Goal: Transaction & Acquisition: Purchase product/service

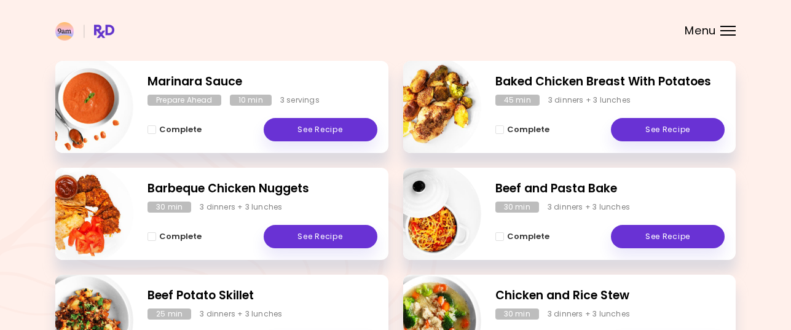
scroll to position [184, 0]
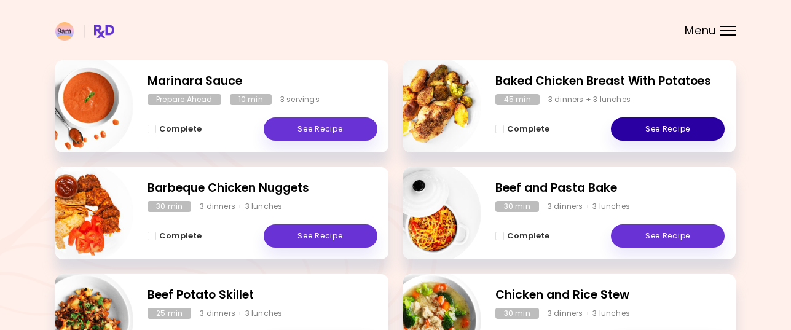
click at [665, 125] on link "See Recipe" at bounding box center [668, 128] width 114 height 23
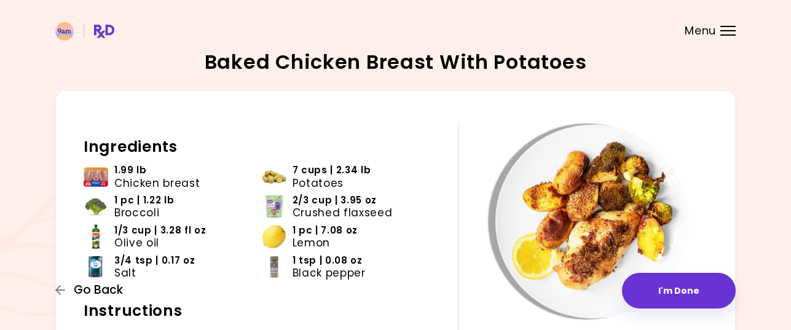
click at [106, 288] on span "Go Back" at bounding box center [98, 290] width 49 height 14
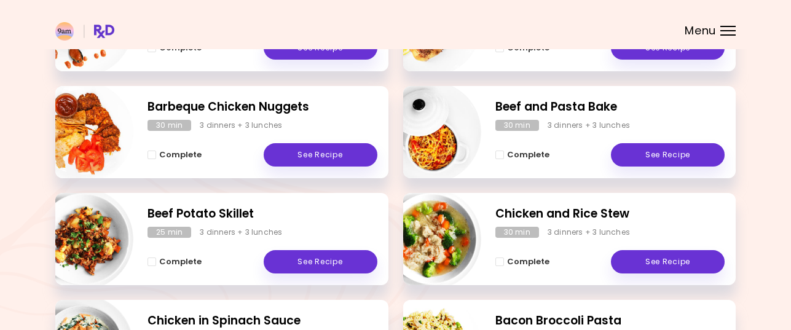
scroll to position [307, 0]
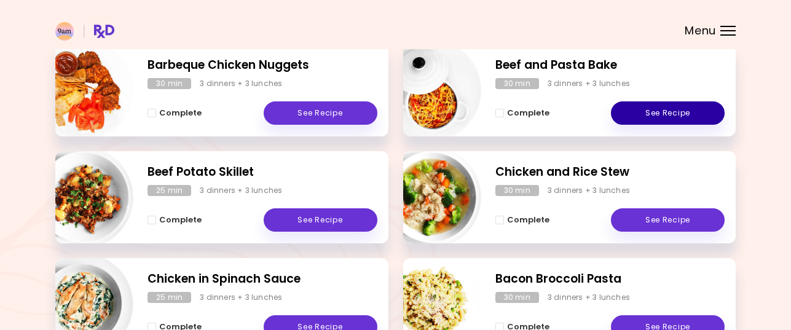
click at [675, 109] on link "See Recipe" at bounding box center [668, 112] width 114 height 23
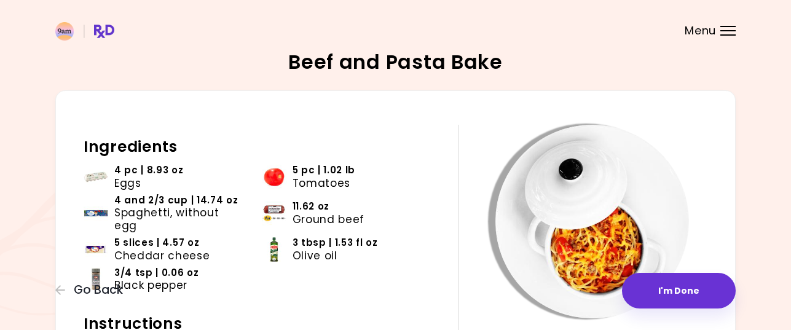
click at [205, 210] on span "Spaghetti, without egg" at bounding box center [179, 218] width 130 height 25
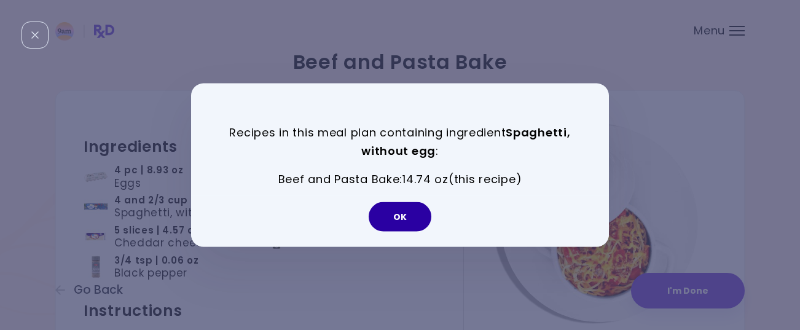
click at [401, 220] on button "OK" at bounding box center [400, 216] width 63 height 29
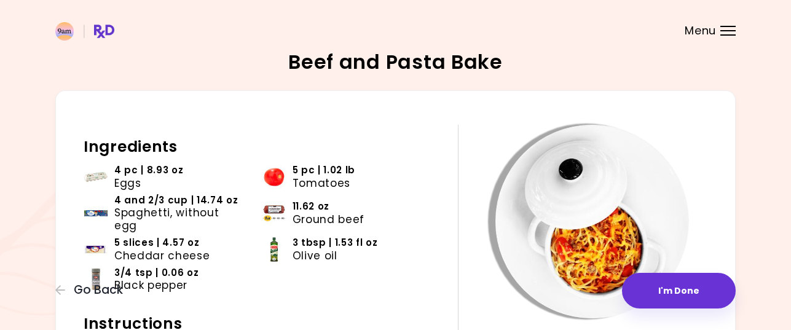
click at [140, 237] on span "5 slices | 4.57 oz" at bounding box center [156, 243] width 85 height 12
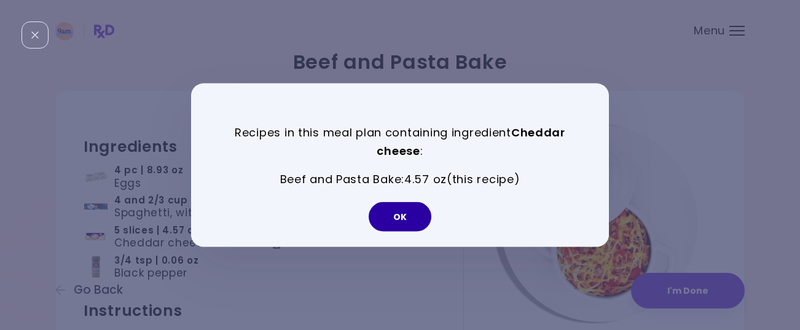
click at [399, 213] on button "OK" at bounding box center [400, 216] width 63 height 29
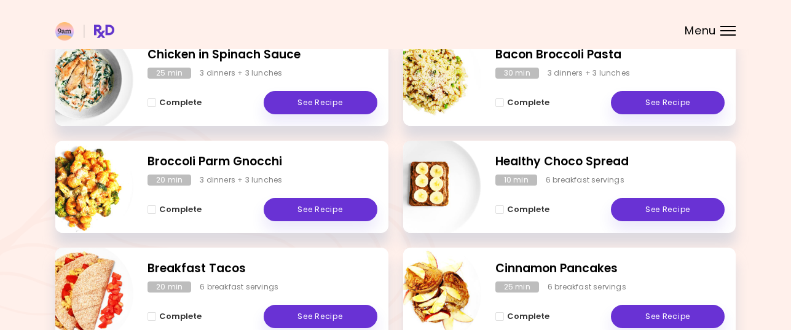
scroll to position [553, 0]
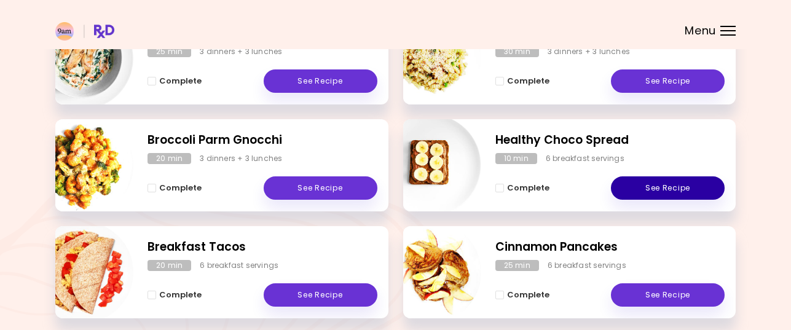
click at [672, 185] on link "See Recipe" at bounding box center [668, 187] width 114 height 23
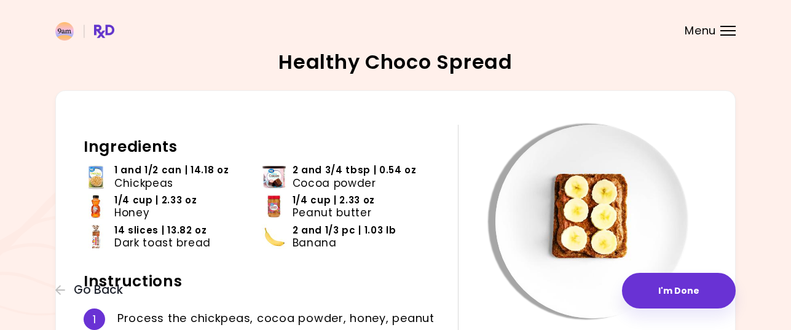
click at [178, 239] on span "Dark toast bread" at bounding box center [162, 243] width 96 height 12
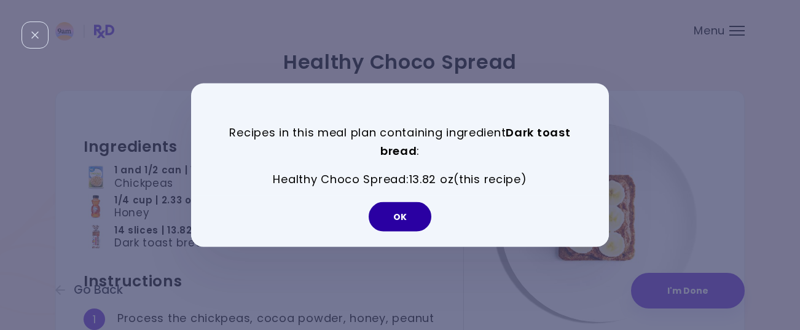
click at [425, 216] on button "OK" at bounding box center [400, 216] width 63 height 29
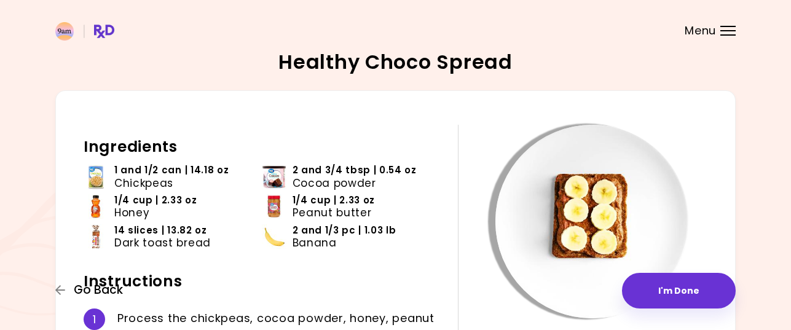
click at [77, 289] on span "Go Back" at bounding box center [98, 290] width 49 height 14
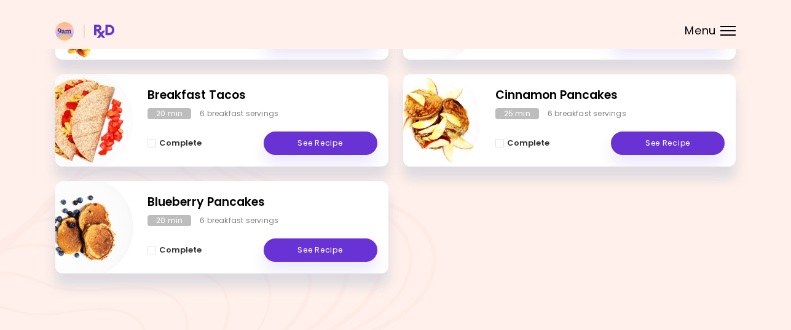
scroll to position [715, 0]
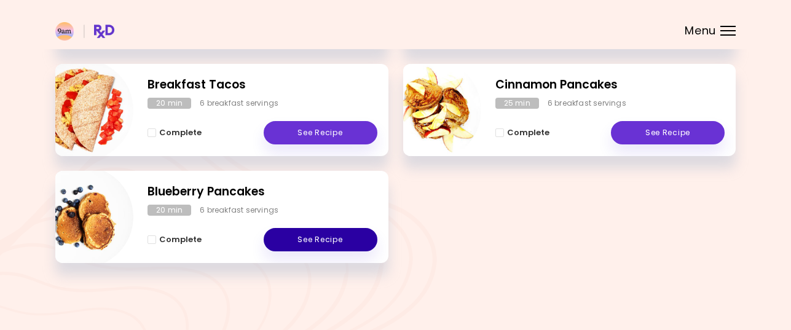
click at [309, 240] on link "See Recipe" at bounding box center [321, 239] width 114 height 23
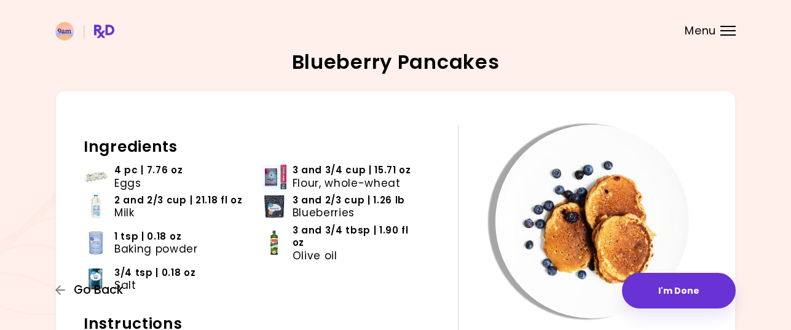
click at [101, 289] on span "Go Back" at bounding box center [98, 290] width 49 height 14
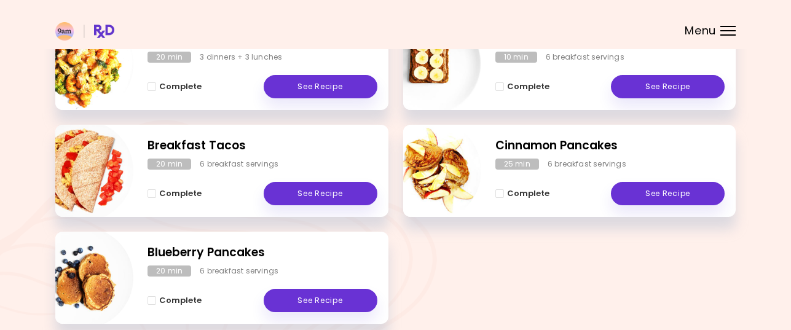
scroll to position [676, 0]
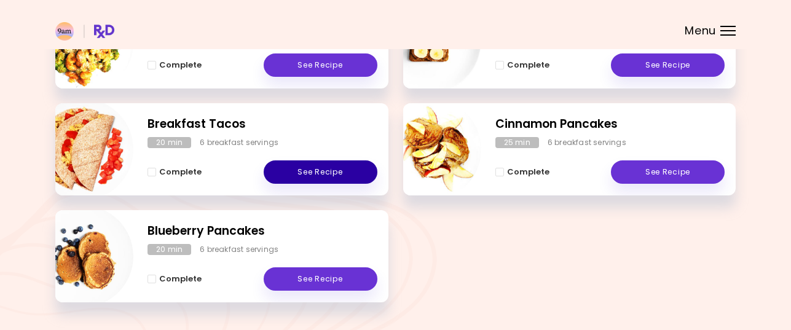
click at [335, 175] on link "See Recipe" at bounding box center [321, 171] width 114 height 23
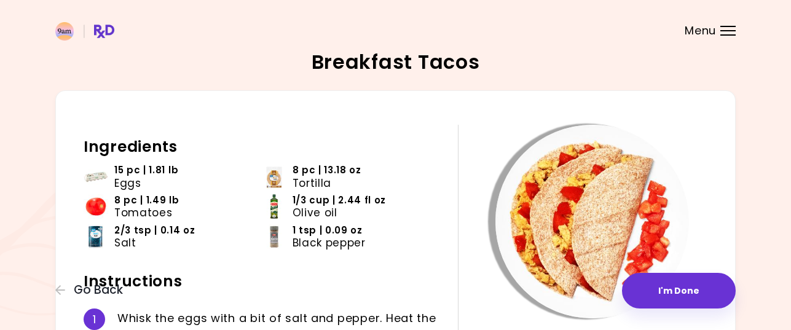
click at [275, 181] on img at bounding box center [274, 177] width 25 height 25
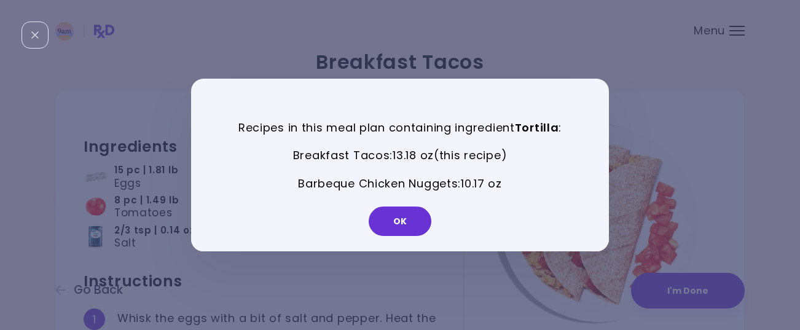
click at [501, 41] on div "Recipes in this meal plan containing ingredient Tortilla : Breakfast Tacos : 13…" at bounding box center [400, 165] width 800 height 330
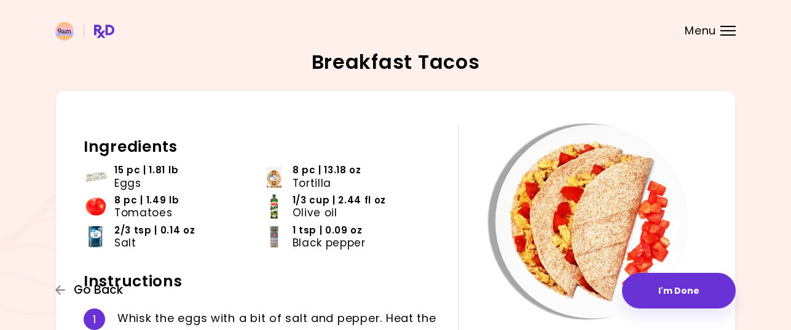
click at [105, 289] on span "Go Back" at bounding box center [98, 290] width 49 height 14
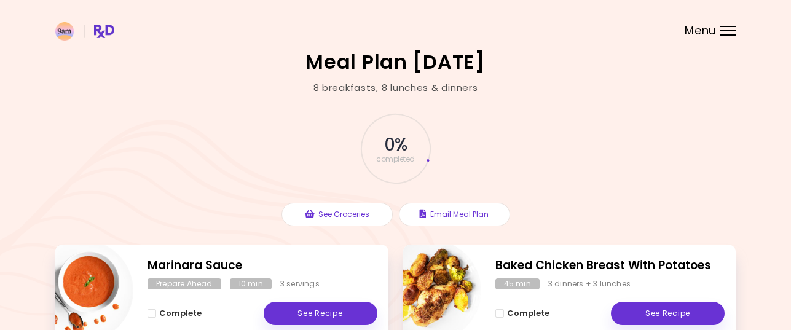
click at [723, 29] on div "Menu" at bounding box center [727, 31] width 15 height 10
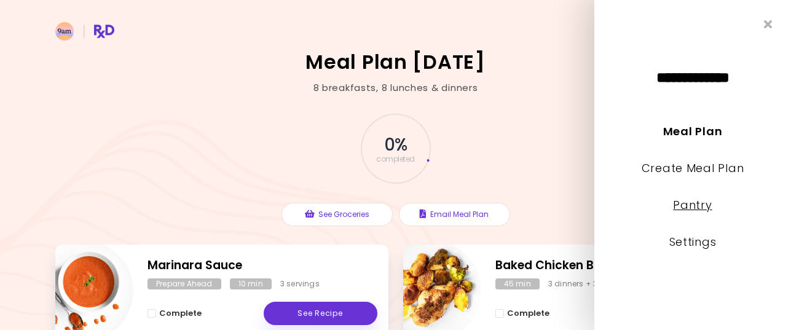
click at [694, 206] on link "Pantry" at bounding box center [692, 204] width 39 height 15
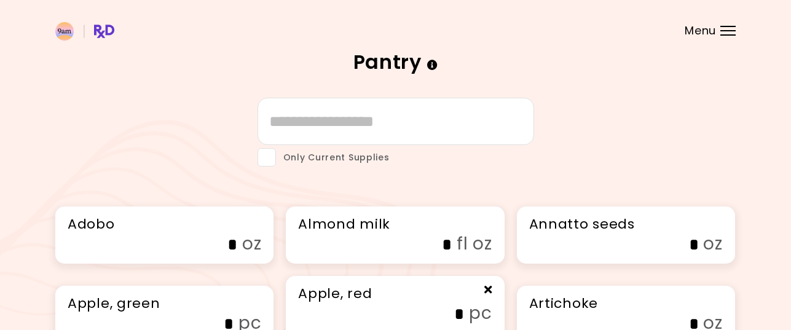
click at [724, 30] on div "Menu" at bounding box center [727, 31] width 15 height 10
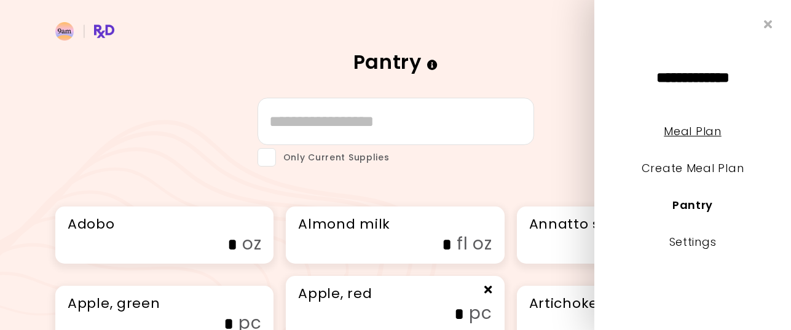
click at [708, 133] on link "Meal Plan" at bounding box center [692, 130] width 57 height 15
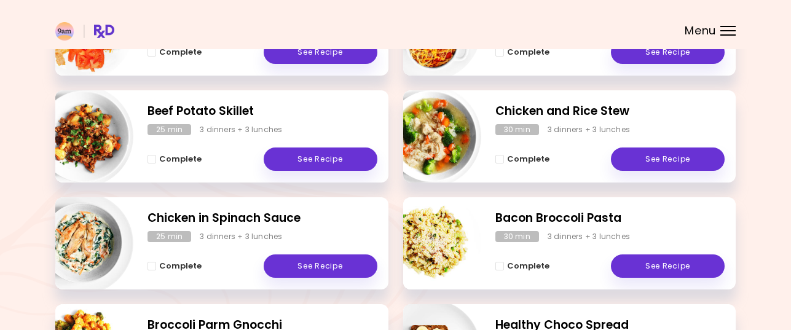
scroll to position [369, 0]
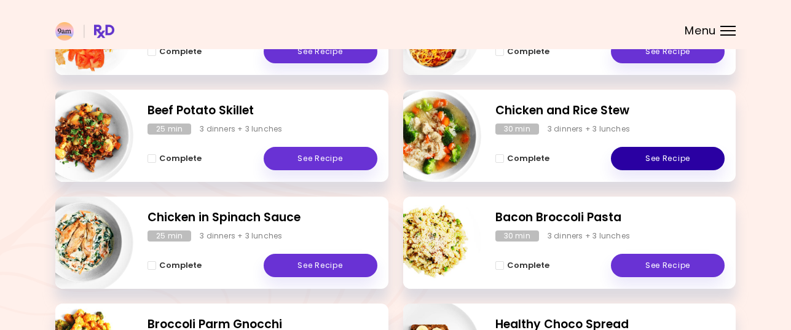
click at [681, 155] on link "See Recipe" at bounding box center [668, 158] width 114 height 23
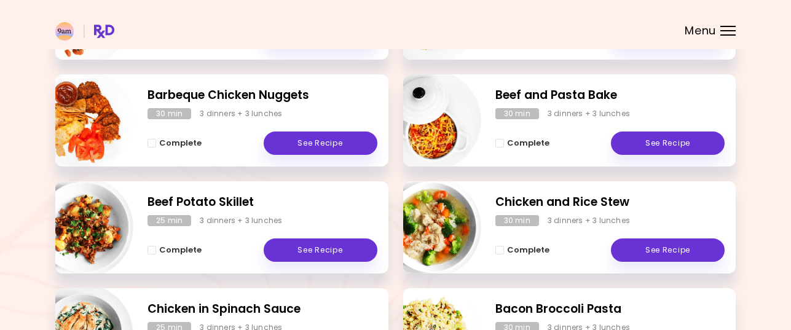
scroll to position [307, 0]
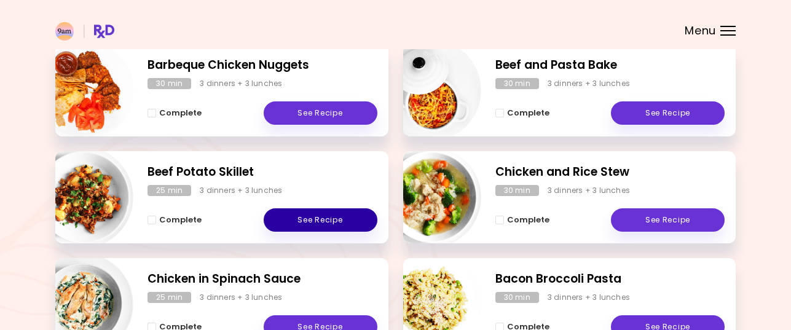
click at [315, 219] on link "See Recipe" at bounding box center [321, 219] width 114 height 23
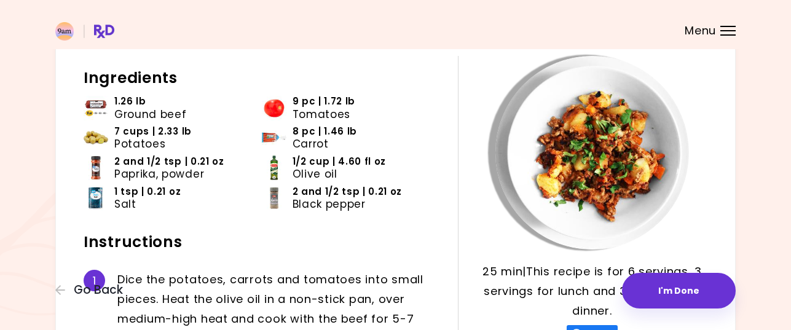
scroll to position [184, 0]
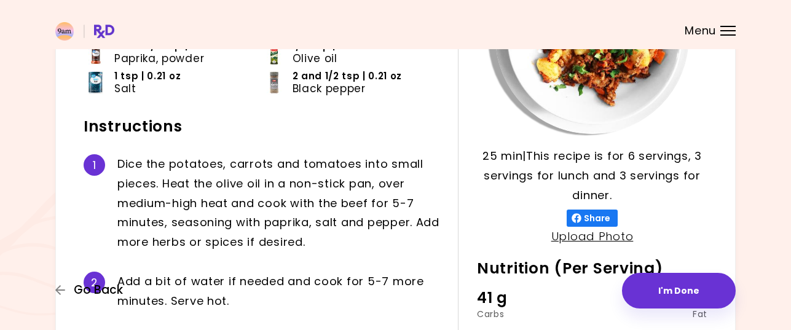
click at [97, 286] on span "Go Back" at bounding box center [98, 290] width 49 height 14
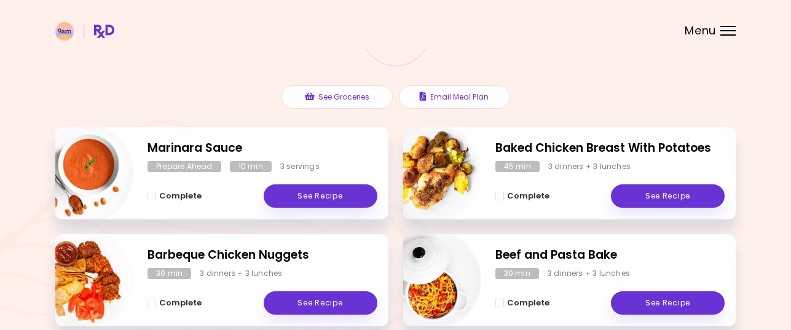
scroll to position [184, 0]
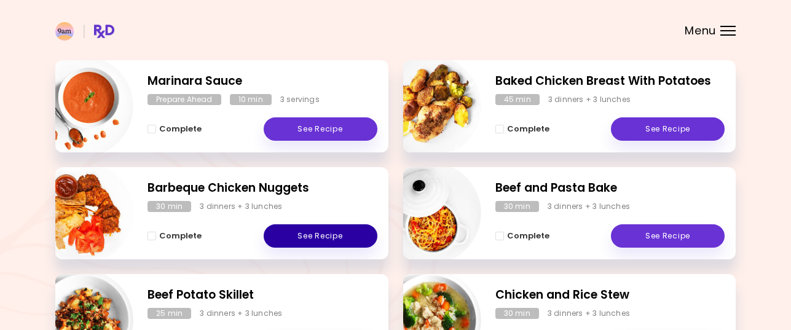
click at [324, 231] on link "See Recipe" at bounding box center [321, 235] width 114 height 23
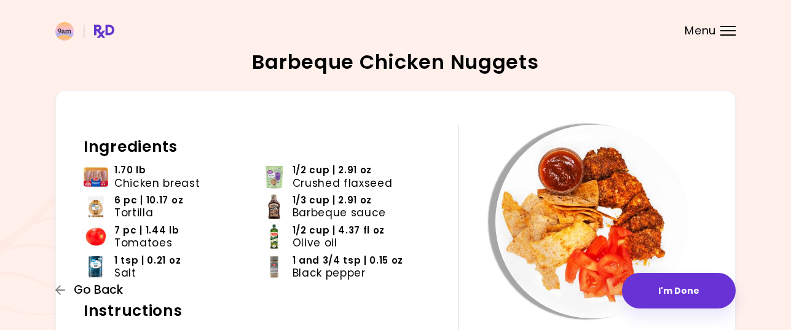
click at [97, 292] on span "Go Back" at bounding box center [98, 290] width 49 height 14
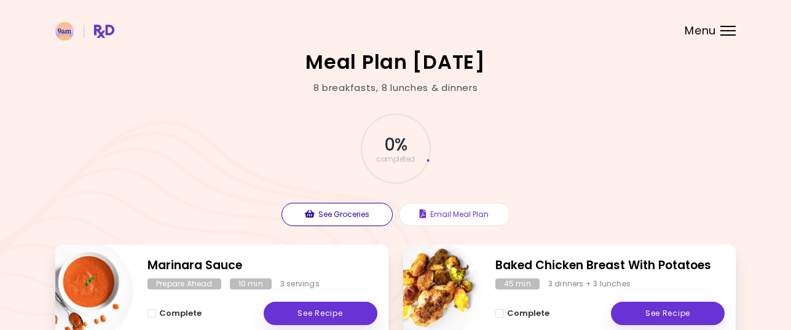
click at [340, 212] on button "See Groceries" at bounding box center [336, 214] width 111 height 23
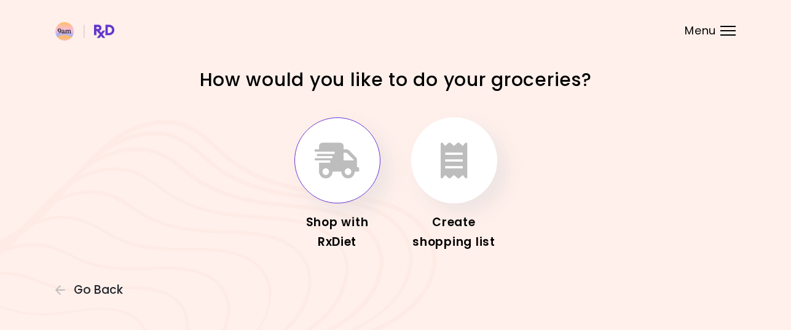
click at [333, 165] on icon "button" at bounding box center [337, 161] width 45 height 36
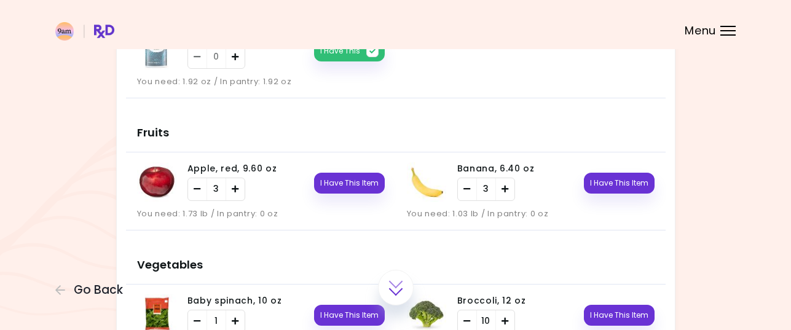
scroll to position [307, 0]
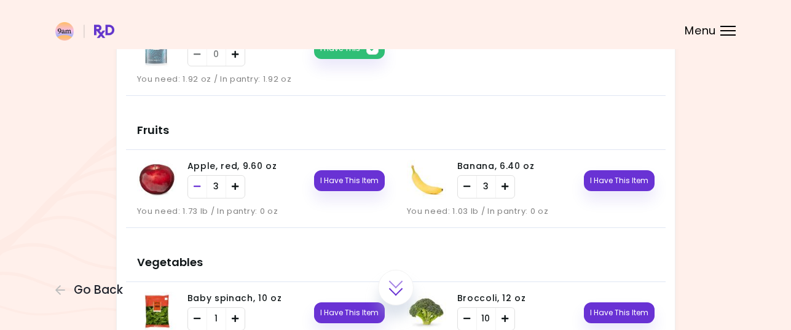
click at [197, 187] on icon "Remove" at bounding box center [197, 186] width 7 height 8
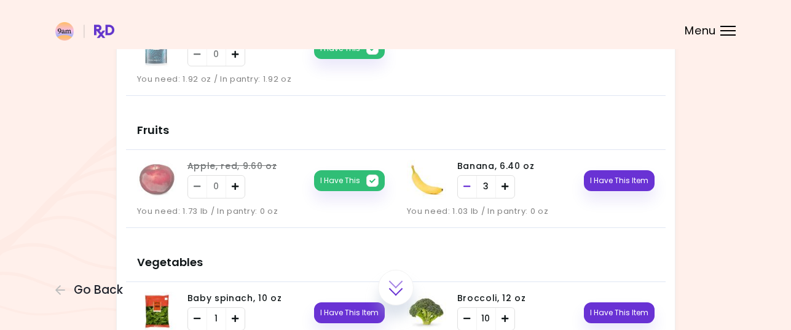
click at [465, 184] on icon "Remove" at bounding box center [466, 186] width 7 height 8
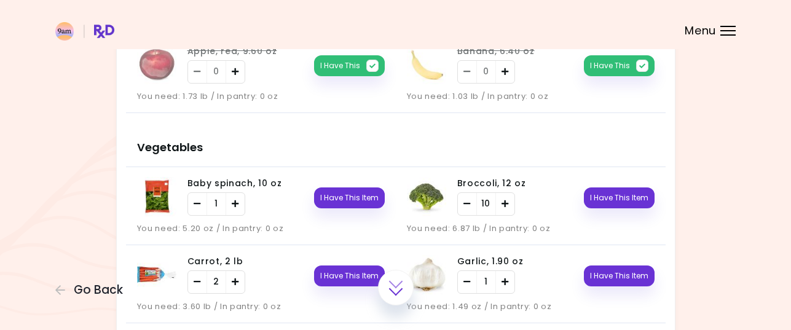
scroll to position [430, 0]
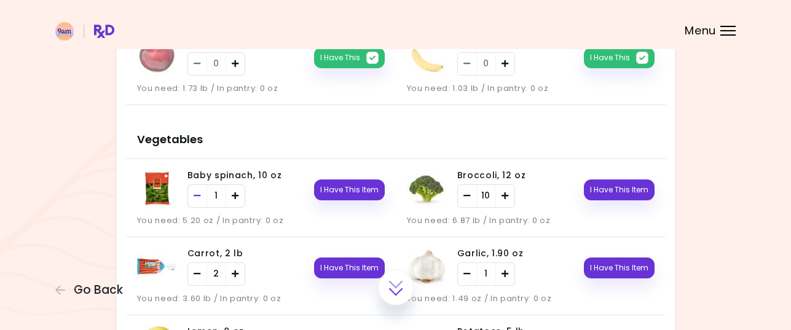
click at [194, 194] on icon "Remove" at bounding box center [197, 196] width 7 height 8
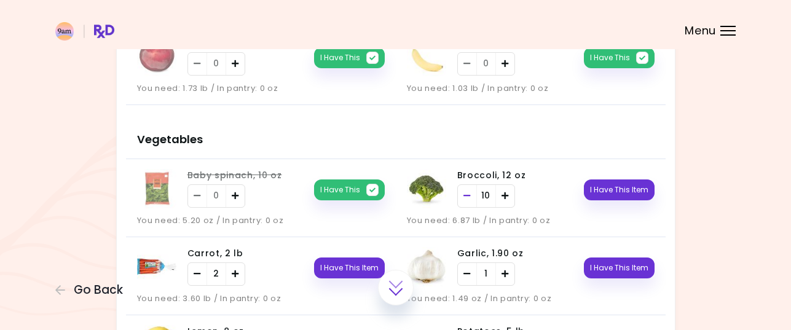
click at [464, 194] on icon "Remove" at bounding box center [466, 196] width 7 height 8
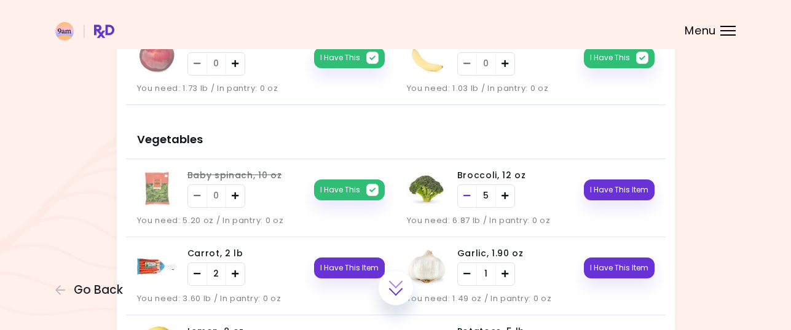
click at [464, 194] on icon "Remove" at bounding box center [466, 196] width 7 height 8
click at [619, 189] on button "I Have This Item" at bounding box center [619, 189] width 71 height 21
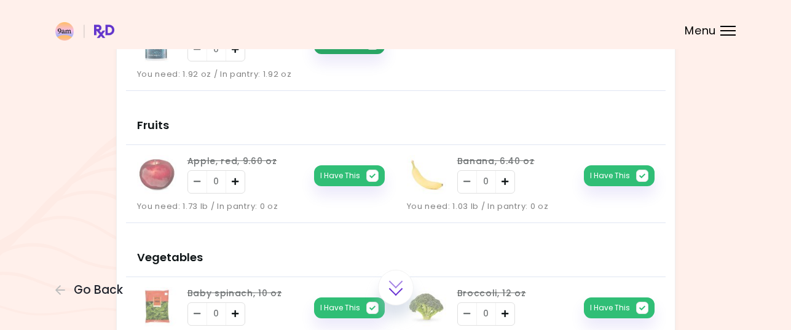
scroll to position [307, 0]
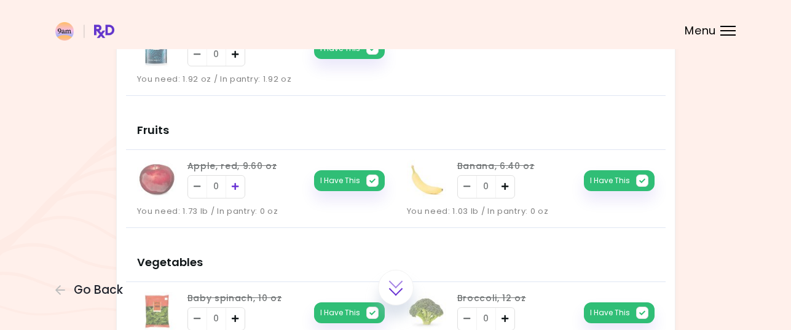
click at [237, 186] on icon "Add" at bounding box center [235, 186] width 7 height 8
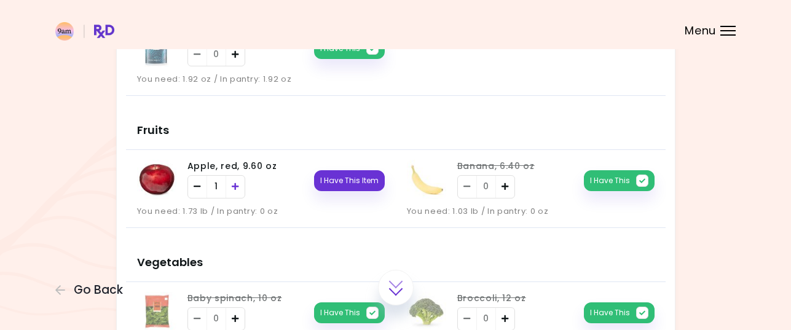
click at [237, 186] on icon "Add" at bounding box center [235, 186] width 7 height 8
click at [500, 186] on div "Add" at bounding box center [505, 187] width 18 height 22
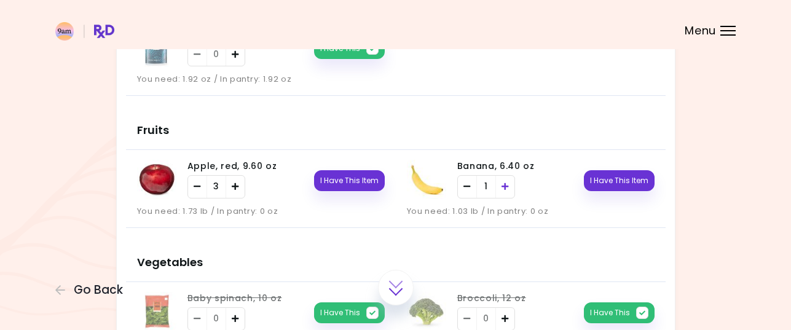
click at [500, 186] on div "Add" at bounding box center [505, 187] width 18 height 22
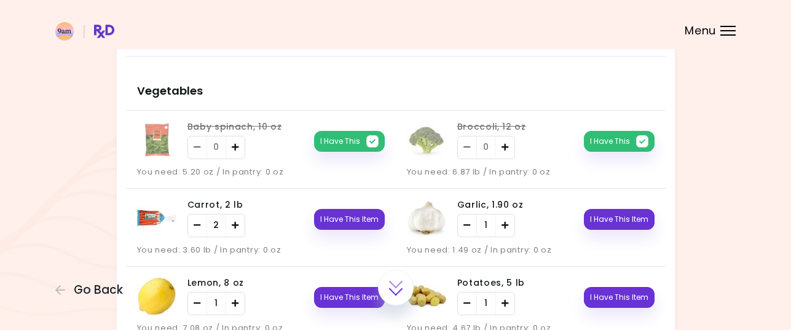
scroll to position [491, 0]
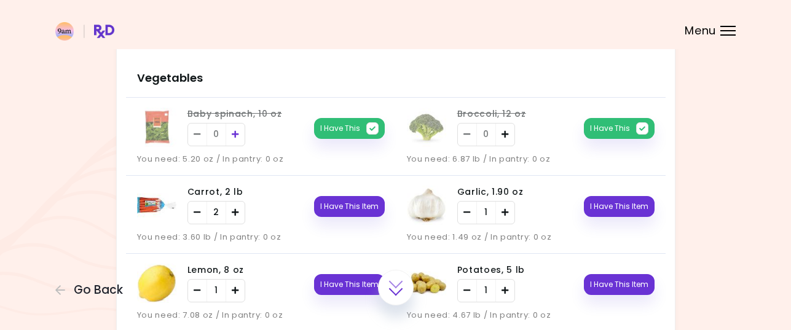
click at [235, 134] on icon "Add" at bounding box center [235, 134] width 7 height 8
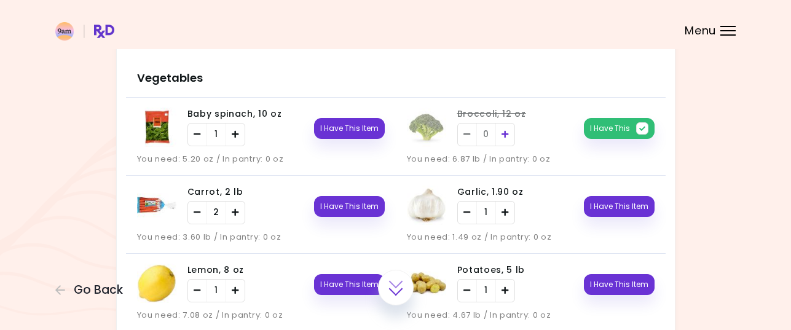
click at [504, 133] on icon "Add" at bounding box center [504, 134] width 7 height 8
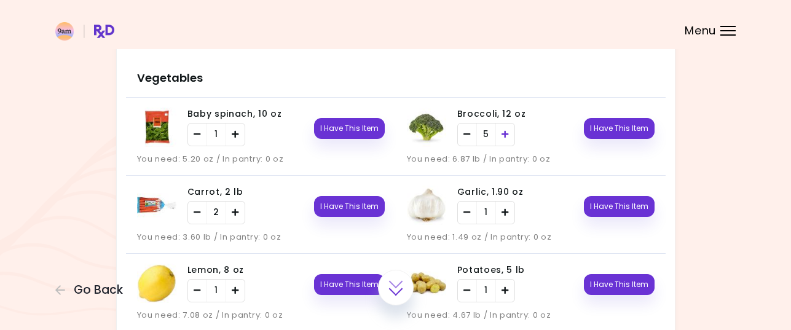
click at [504, 133] on icon "Add" at bounding box center [504, 134] width 7 height 8
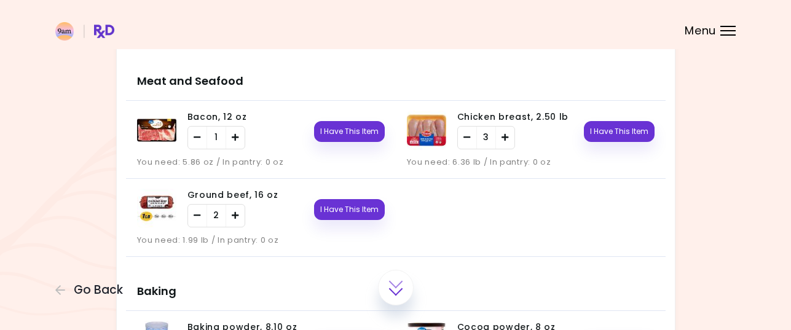
scroll to position [983, 0]
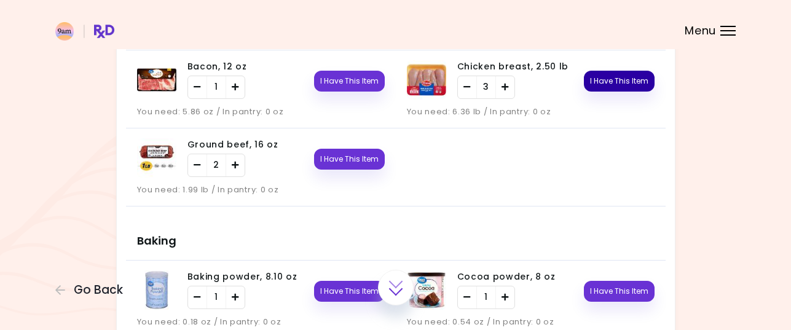
click at [621, 80] on button "I Have This Item" at bounding box center [619, 81] width 71 height 21
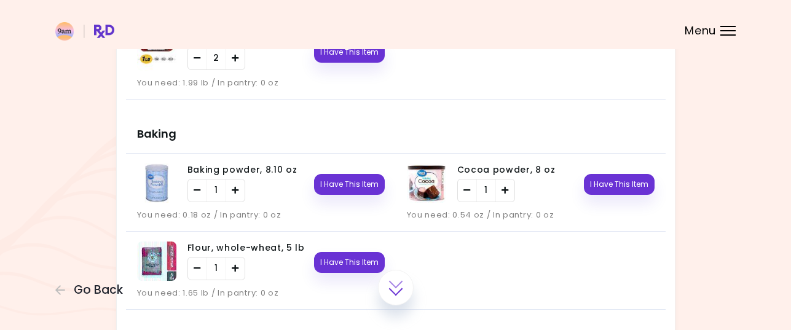
scroll to position [1106, 0]
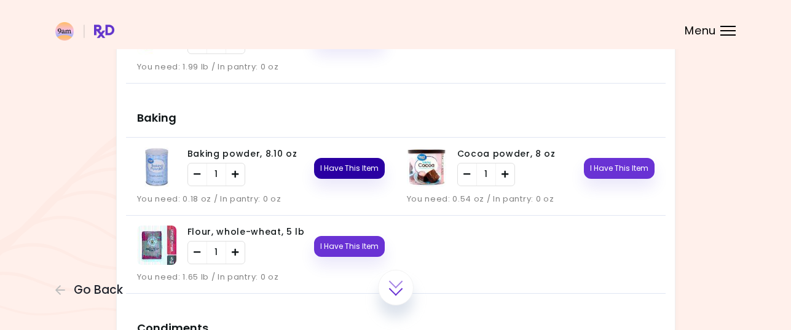
click at [361, 165] on button "I Have This Item" at bounding box center [349, 168] width 71 height 21
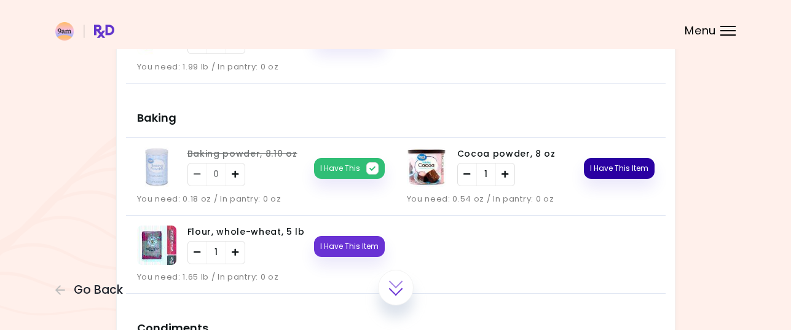
click at [615, 166] on button "I Have This Item" at bounding box center [619, 168] width 71 height 21
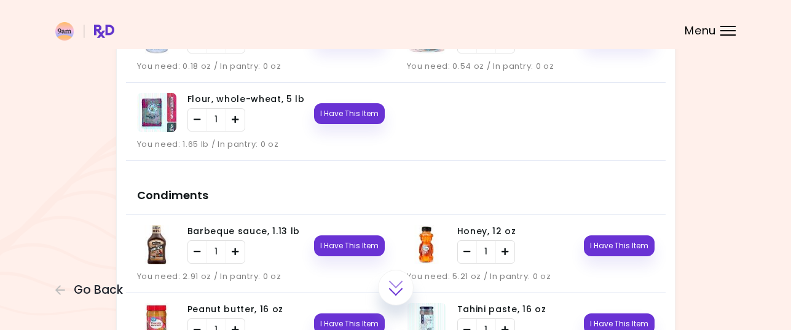
scroll to position [1290, 0]
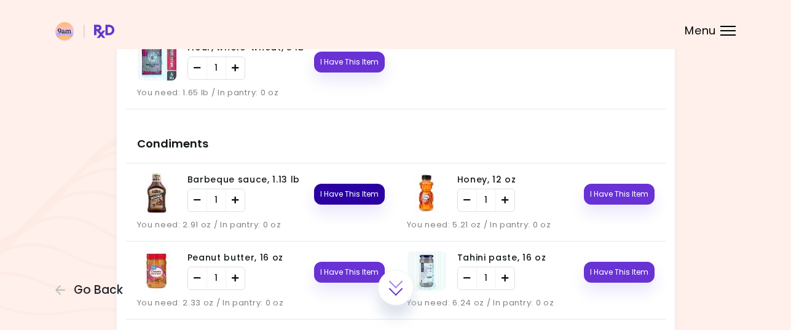
click at [361, 192] on button "I Have This Item" at bounding box center [349, 194] width 71 height 21
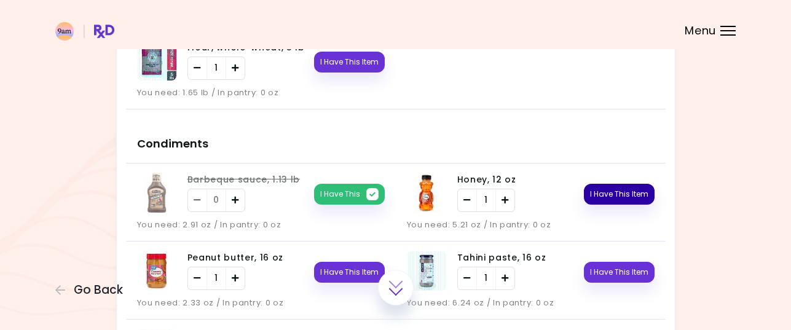
click at [631, 191] on button "I Have This Item" at bounding box center [619, 194] width 71 height 21
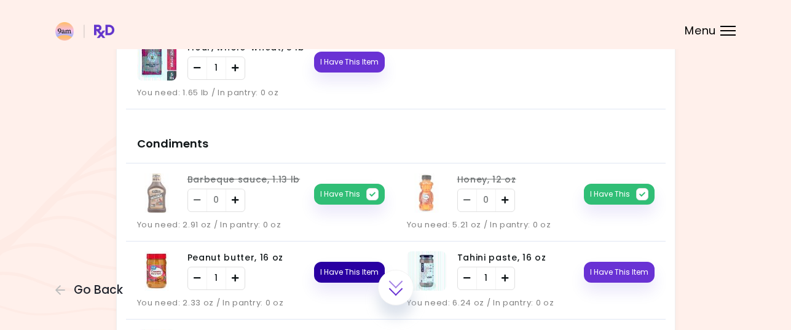
click at [357, 275] on button "I Have This Item" at bounding box center [349, 272] width 71 height 21
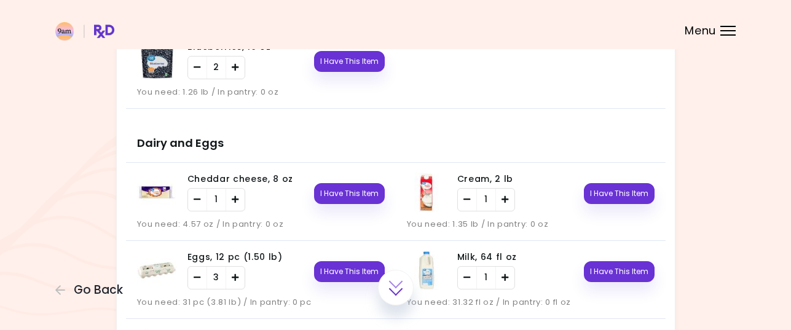
scroll to position [1782, 0]
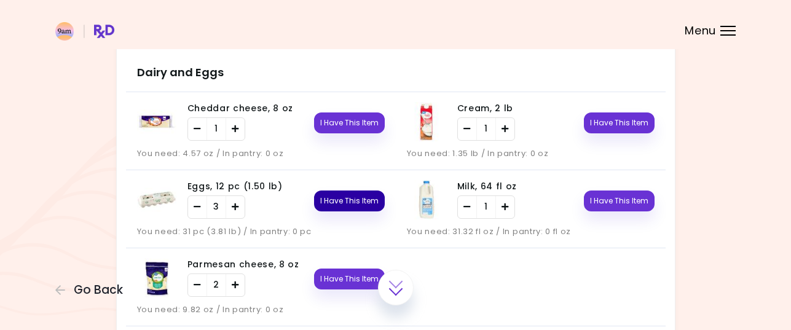
click at [359, 201] on button "I Have This Item" at bounding box center [349, 200] width 71 height 21
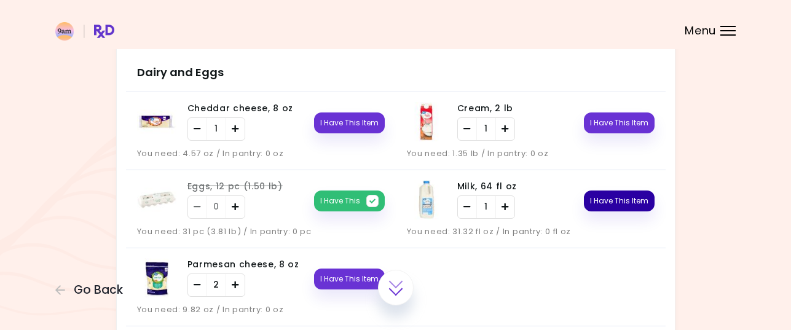
click at [638, 200] on button "I Have This Item" at bounding box center [619, 200] width 71 height 21
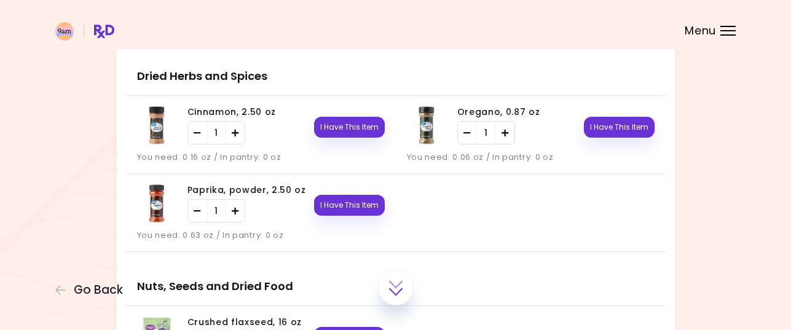
scroll to position [2212, 0]
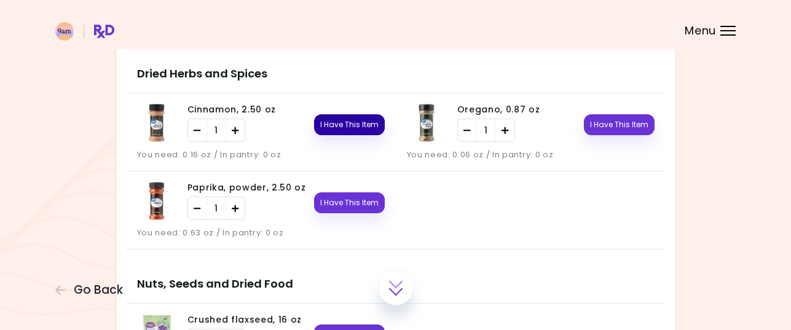
click at [348, 122] on button "I Have This Item" at bounding box center [349, 124] width 71 height 21
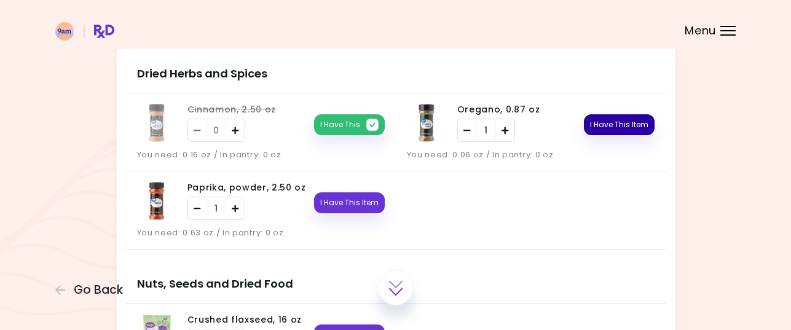
click at [627, 120] on button "I Have This Item" at bounding box center [619, 124] width 71 height 21
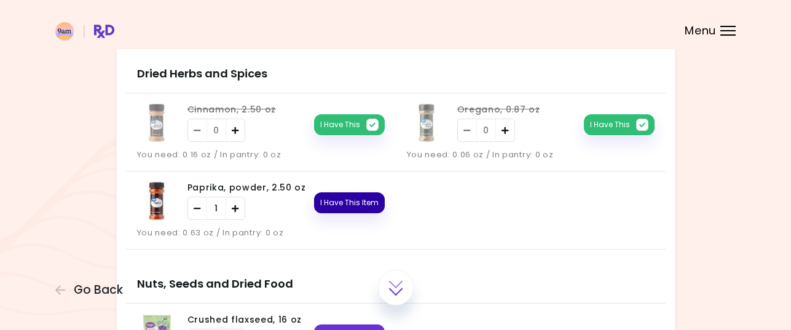
click at [353, 201] on button "I Have This Item" at bounding box center [349, 202] width 71 height 21
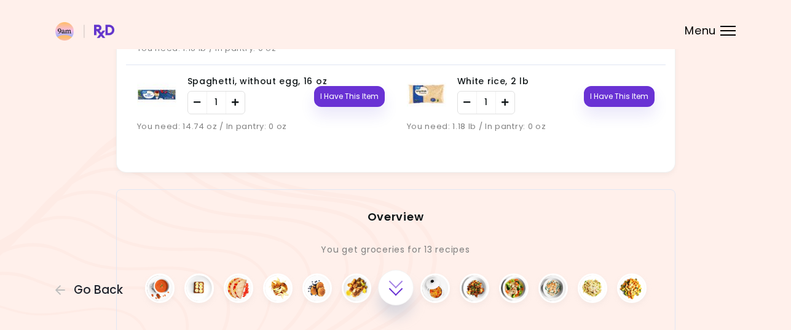
scroll to position [2965, 0]
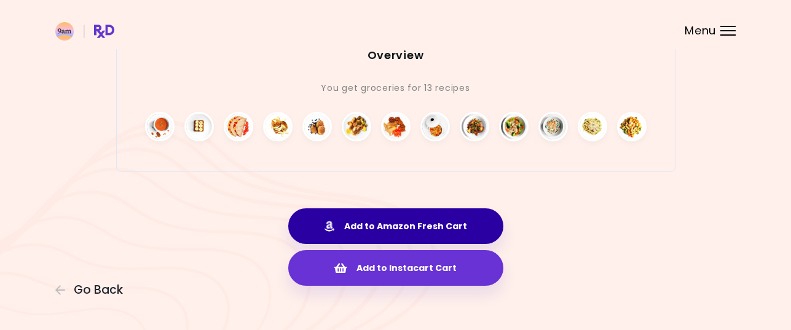
click at [390, 218] on button "Add to Amazon Fresh Cart" at bounding box center [395, 226] width 215 height 36
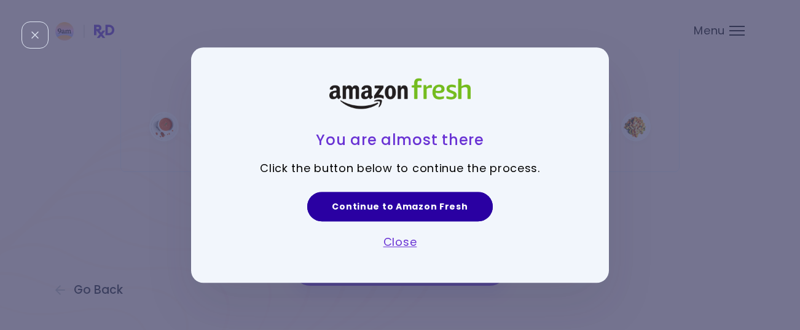
click at [408, 207] on link "Continue to Amazon Fresh" at bounding box center [399, 206] width 185 height 29
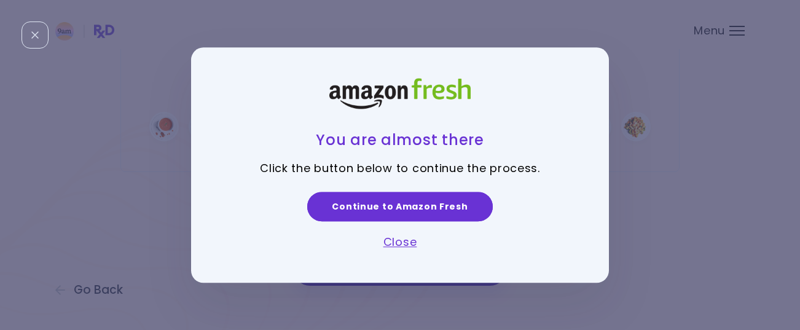
click at [406, 244] on link "Close" at bounding box center [400, 241] width 34 height 15
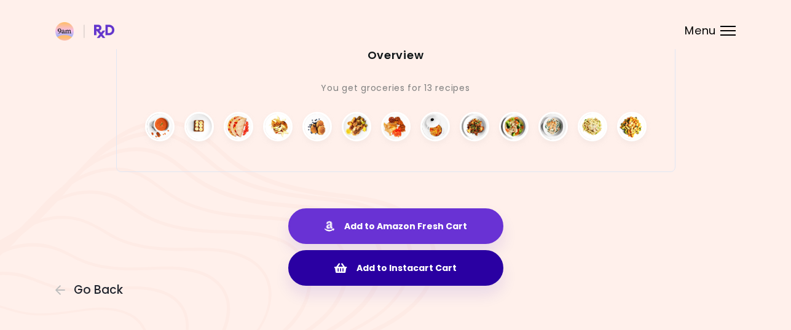
click at [402, 253] on button "Add to Instacart Cart" at bounding box center [395, 268] width 215 height 36
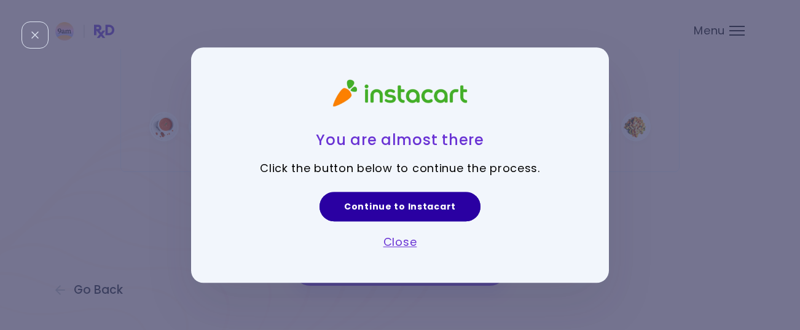
click at [405, 206] on link "Continue to Instacart" at bounding box center [399, 206] width 161 height 29
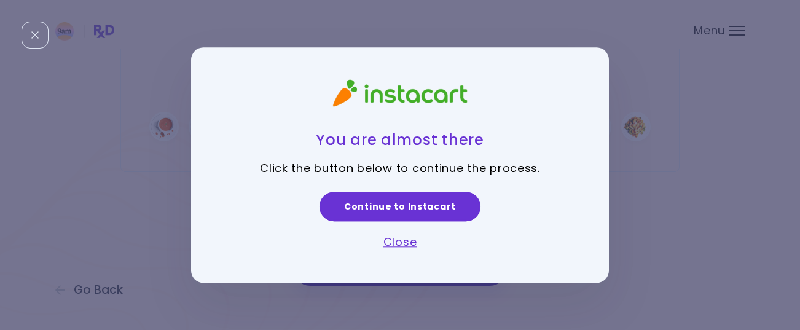
click at [407, 240] on link "Close" at bounding box center [400, 241] width 34 height 15
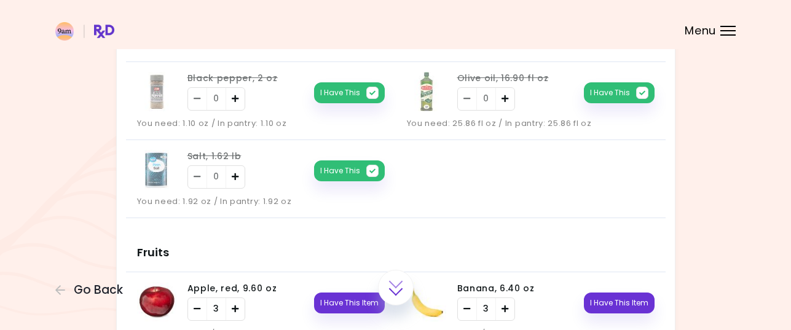
scroll to position [0, 0]
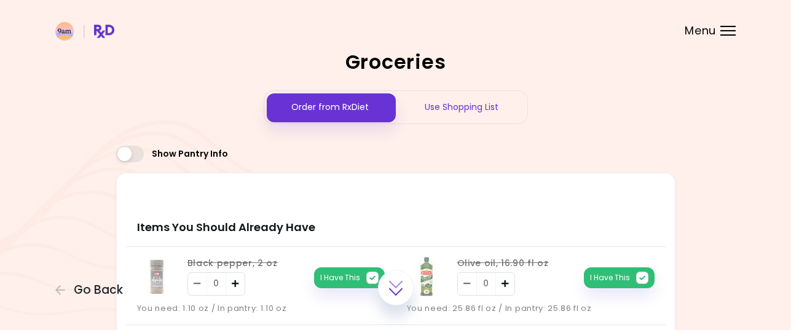
click at [475, 103] on div "Use Shopping List" at bounding box center [461, 107] width 131 height 33
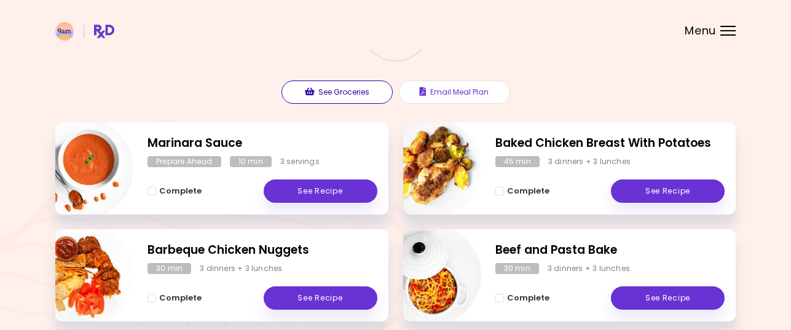
scroll to position [123, 0]
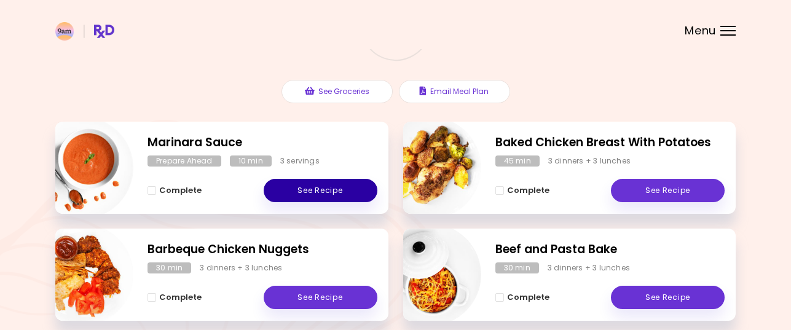
click at [323, 189] on link "See Recipe" at bounding box center [321, 190] width 114 height 23
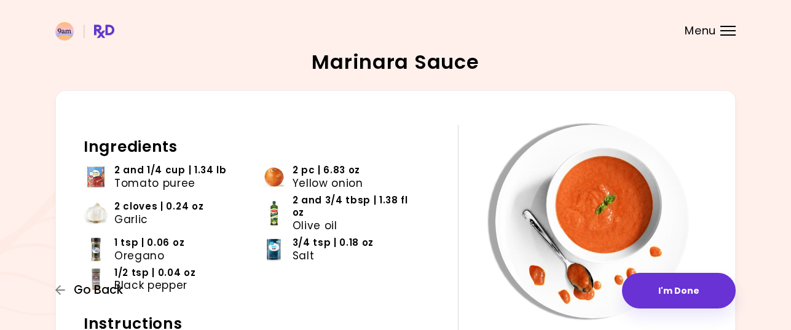
click at [103, 290] on span "Go Back" at bounding box center [98, 290] width 49 height 14
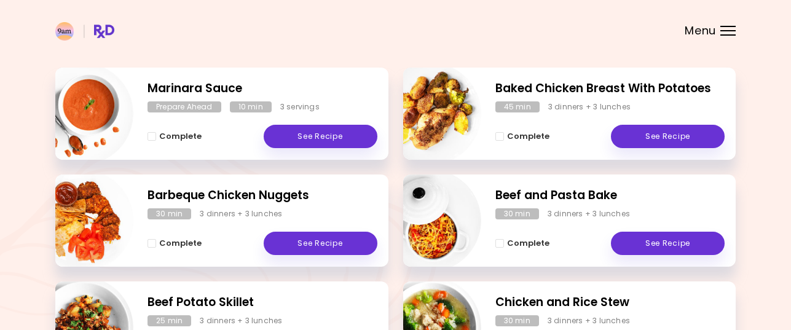
scroll to position [184, 0]
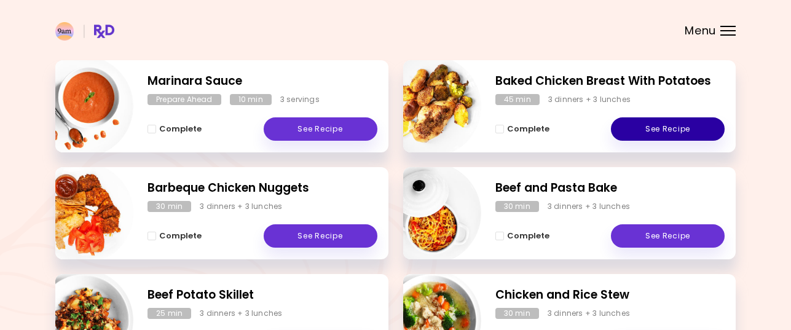
click at [673, 129] on link "See Recipe" at bounding box center [668, 128] width 114 height 23
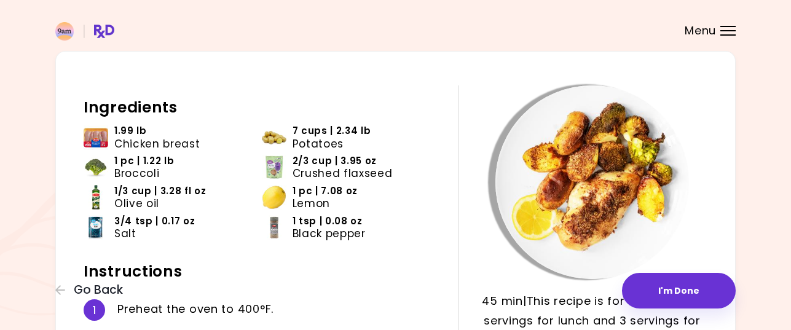
scroll to position [61, 0]
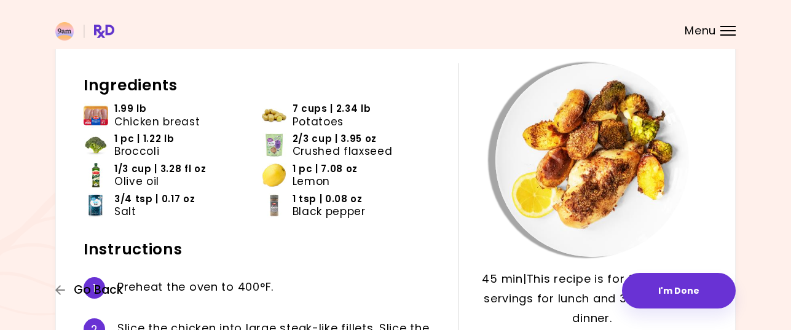
click at [110, 288] on span "Go Back" at bounding box center [98, 290] width 49 height 14
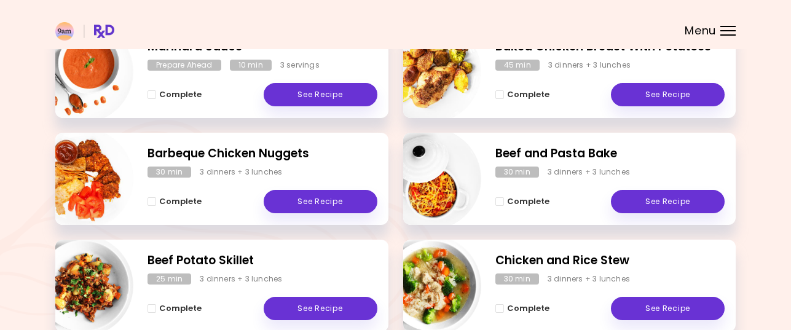
scroll to position [246, 0]
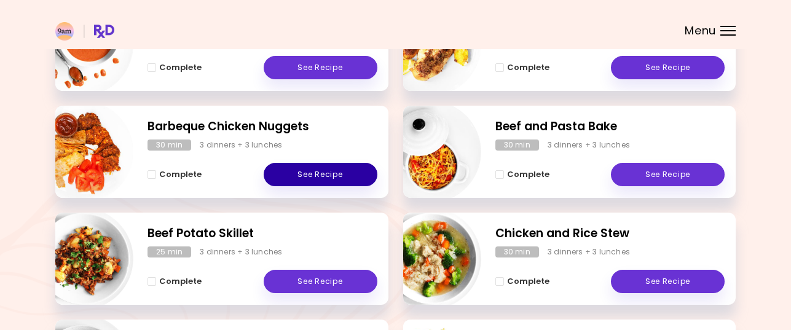
click at [321, 175] on link "See Recipe" at bounding box center [321, 174] width 114 height 23
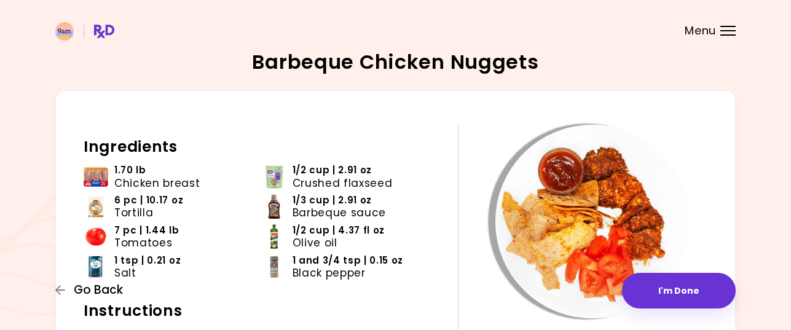
click at [104, 290] on span "Go Back" at bounding box center [98, 290] width 49 height 14
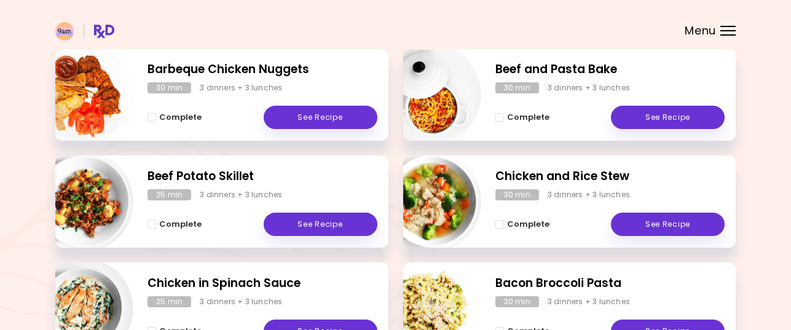
scroll to position [307, 0]
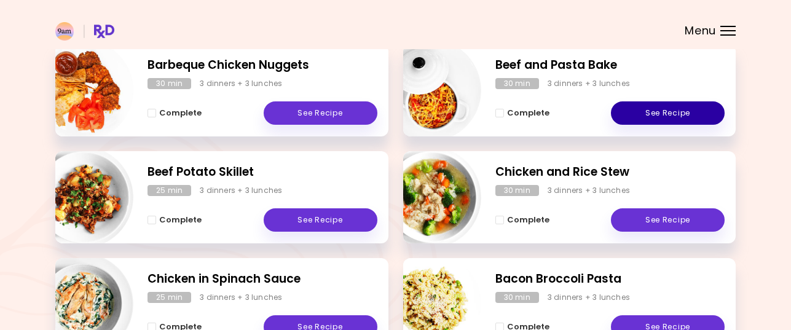
click at [666, 111] on link "See Recipe" at bounding box center [668, 112] width 114 height 23
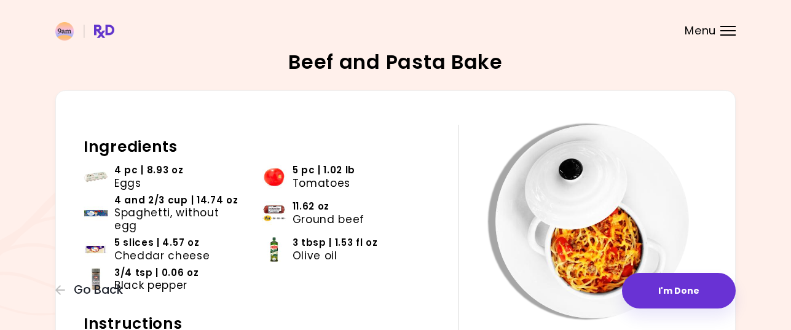
scroll to position [61, 0]
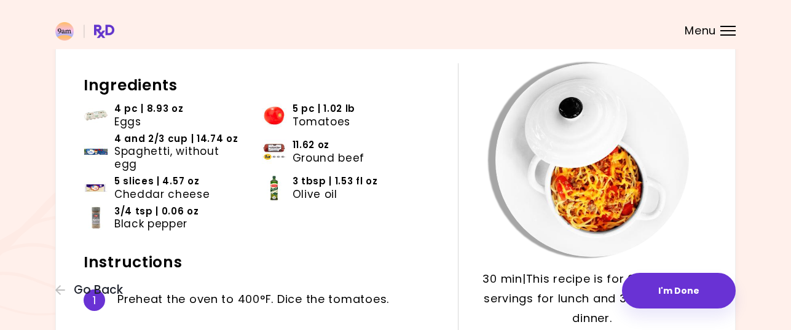
click at [184, 188] on span "Cheddar cheese" at bounding box center [162, 194] width 96 height 12
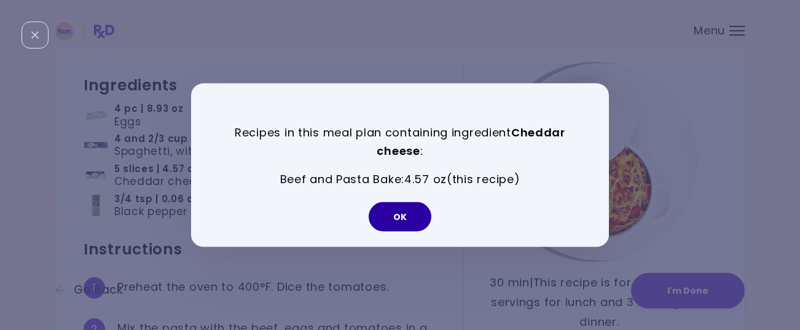
click at [402, 223] on button "OK" at bounding box center [400, 216] width 63 height 29
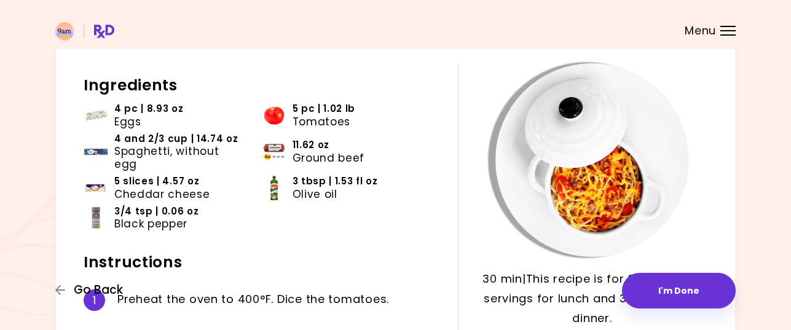
click at [108, 291] on span "Go Back" at bounding box center [98, 290] width 49 height 14
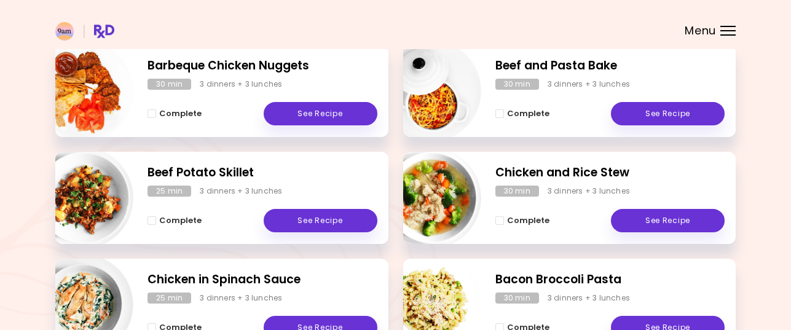
scroll to position [307, 0]
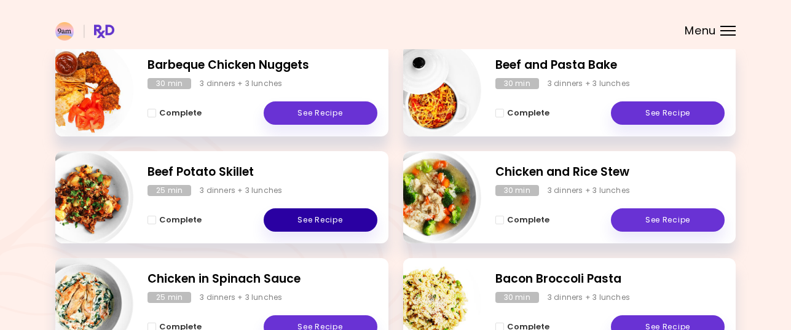
click at [319, 216] on link "See Recipe" at bounding box center [321, 219] width 114 height 23
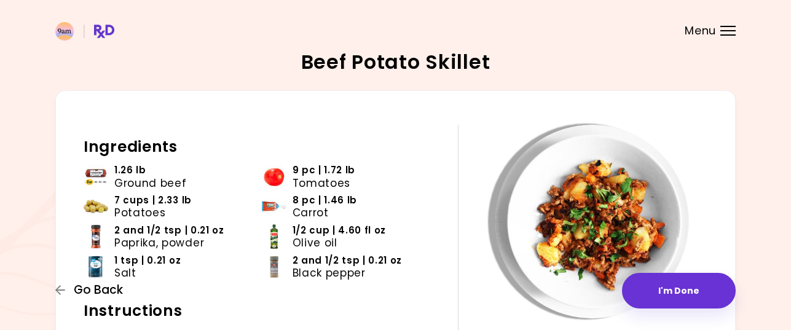
click at [105, 287] on span "Go Back" at bounding box center [98, 290] width 49 height 14
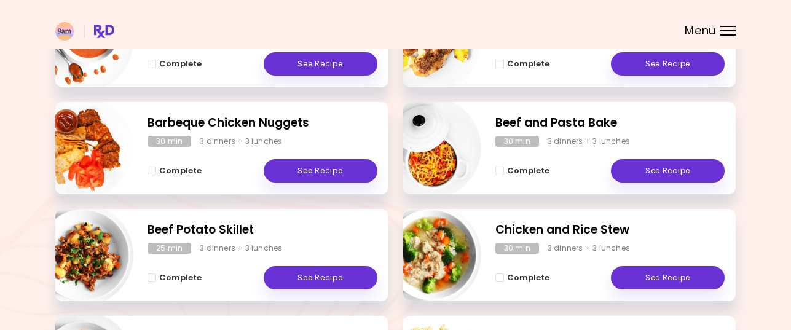
scroll to position [246, 0]
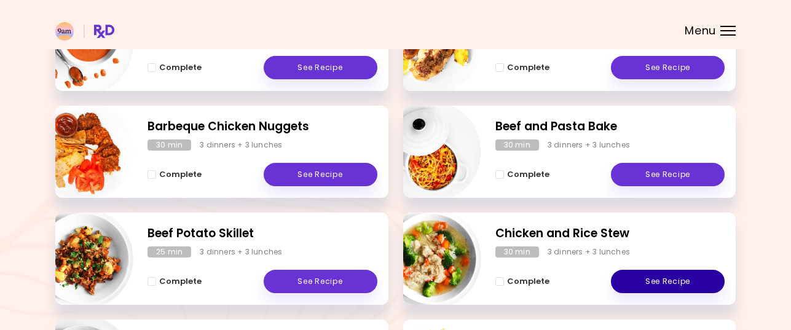
click at [676, 279] on link "See Recipe" at bounding box center [668, 281] width 114 height 23
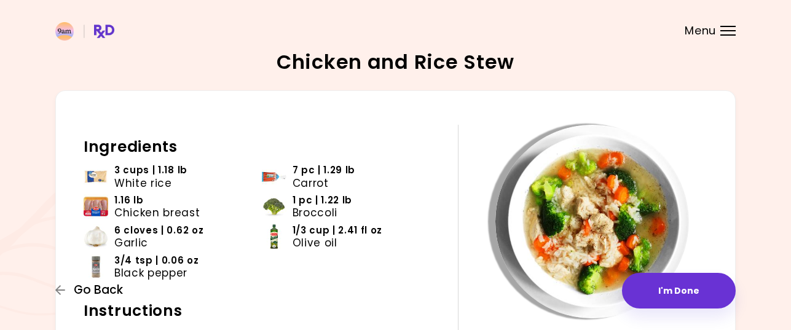
click at [106, 288] on span "Go Back" at bounding box center [98, 290] width 49 height 14
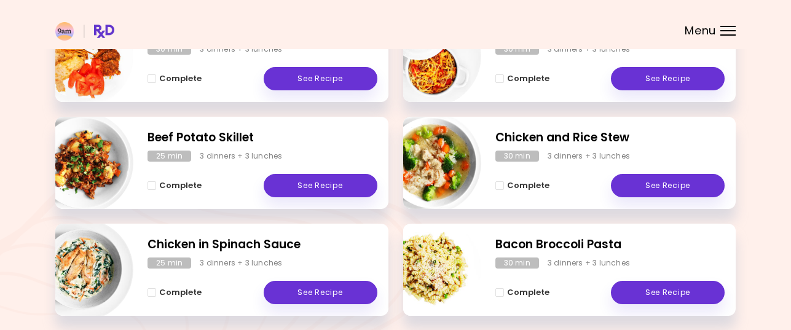
scroll to position [369, 0]
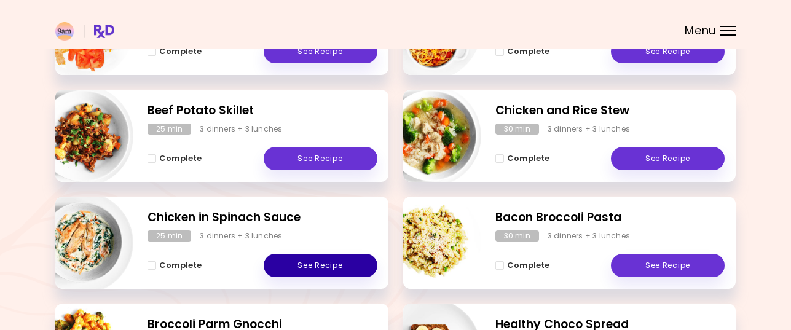
click at [322, 265] on link "See Recipe" at bounding box center [321, 265] width 114 height 23
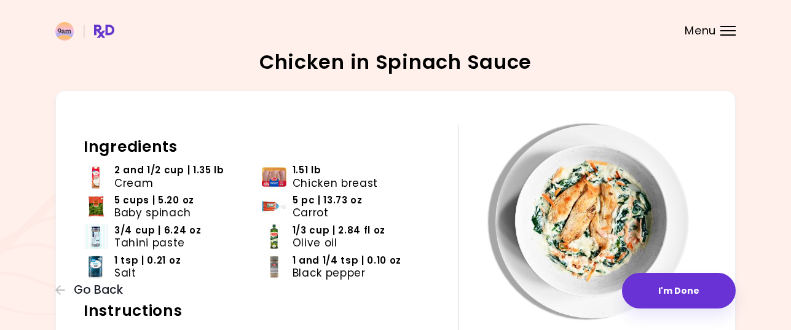
click at [95, 173] on img at bounding box center [96, 177] width 25 height 25
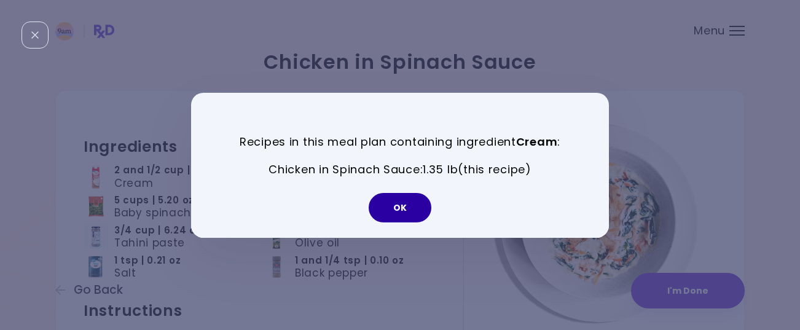
click at [402, 208] on button "OK" at bounding box center [400, 207] width 63 height 29
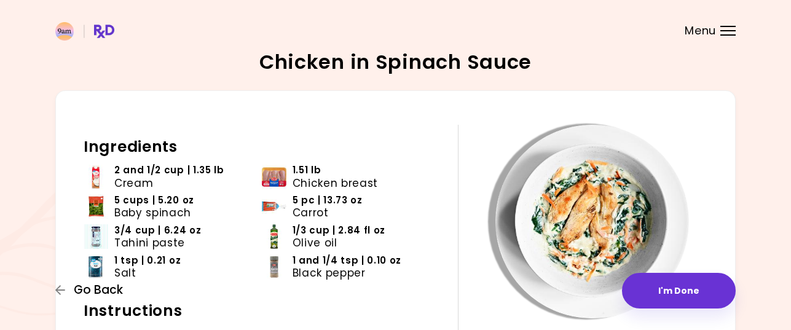
click at [109, 291] on span "Go Back" at bounding box center [98, 290] width 49 height 14
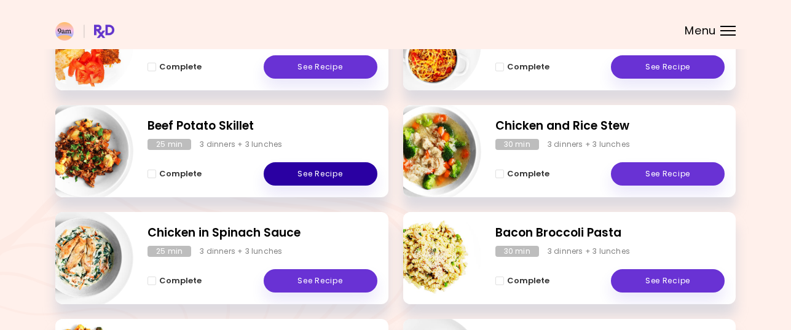
scroll to position [430, 0]
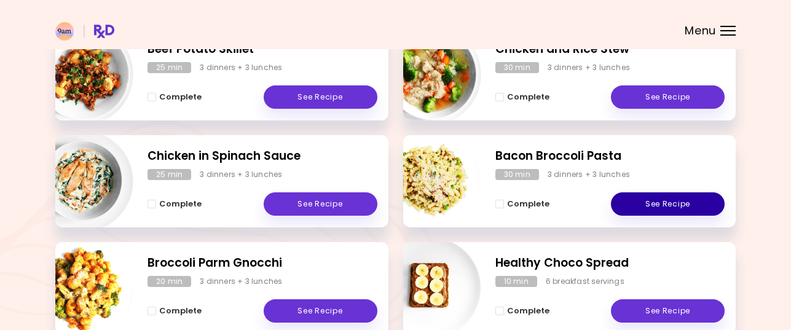
click at [679, 205] on link "See Recipe" at bounding box center [668, 203] width 114 height 23
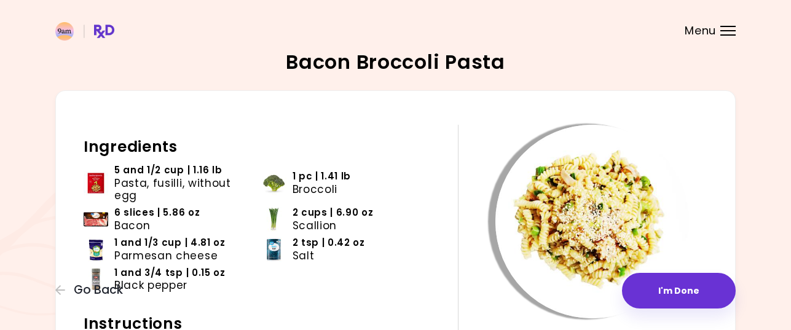
scroll to position [61, 0]
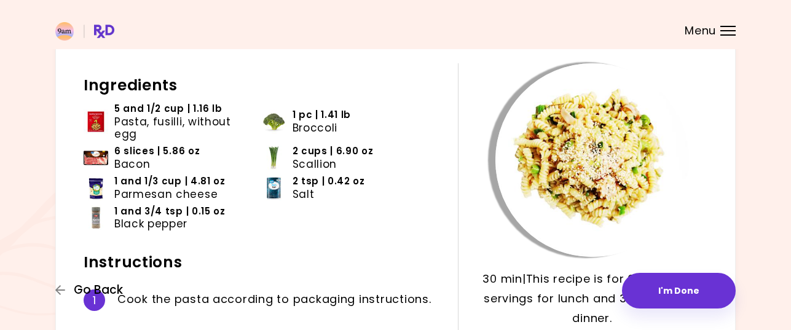
click at [107, 291] on span "Go Back" at bounding box center [98, 290] width 49 height 14
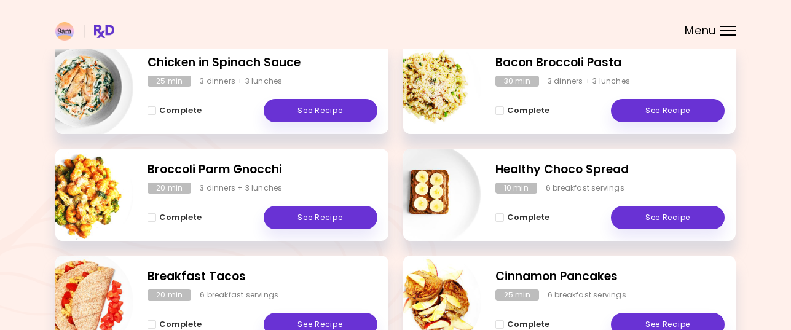
scroll to position [553, 0]
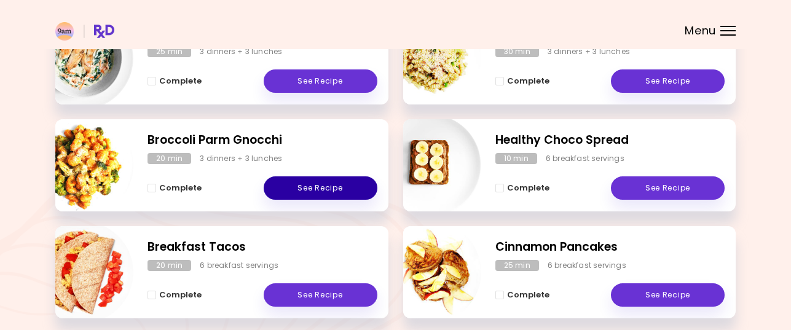
click at [323, 186] on link "See Recipe" at bounding box center [321, 187] width 114 height 23
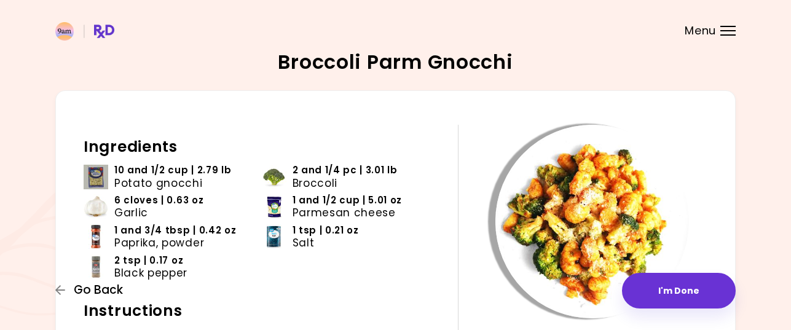
click at [110, 288] on span "Go Back" at bounding box center [98, 290] width 49 height 14
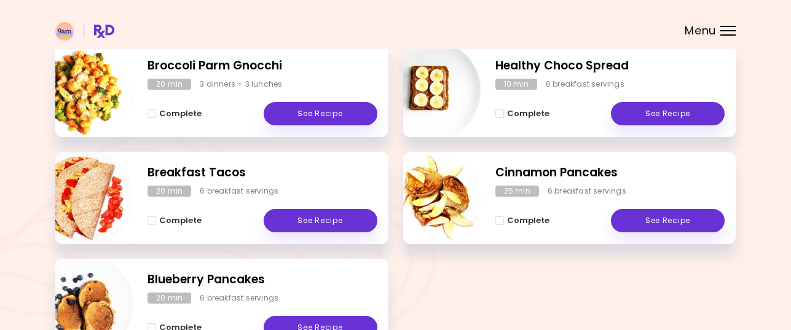
scroll to position [592, 0]
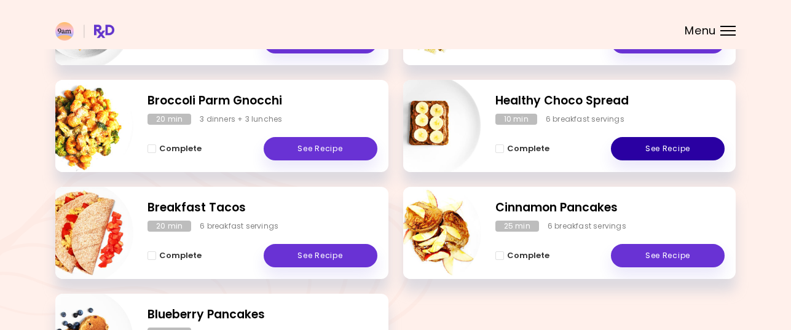
click at [657, 143] on link "See Recipe" at bounding box center [668, 148] width 114 height 23
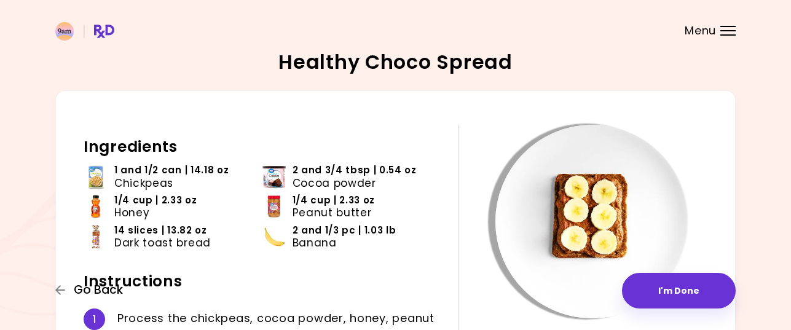
click at [60, 289] on icon "button" at bounding box center [60, 289] width 11 height 11
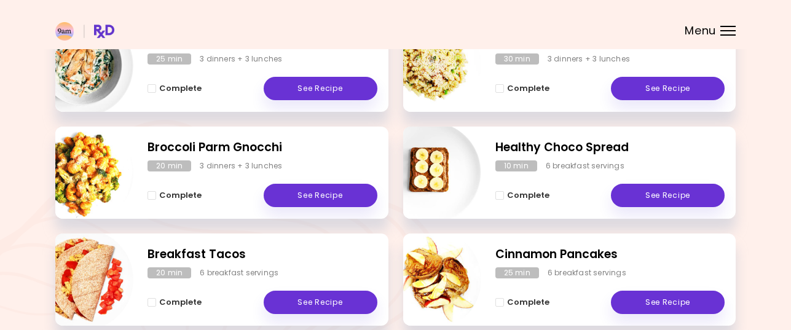
scroll to position [614, 0]
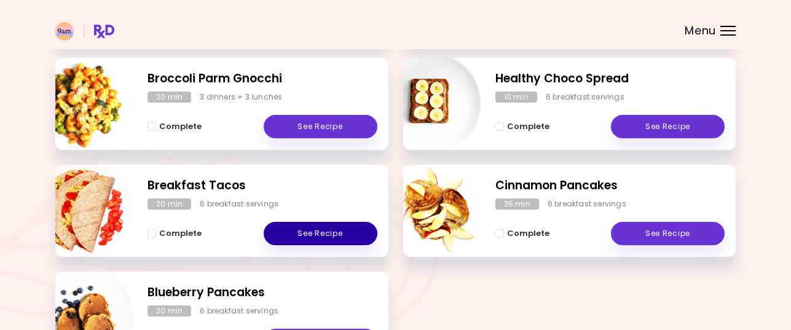
click at [317, 233] on link "See Recipe" at bounding box center [321, 233] width 114 height 23
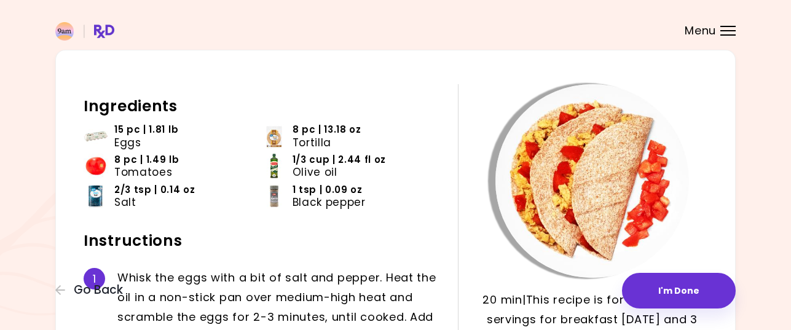
scroll to position [61, 0]
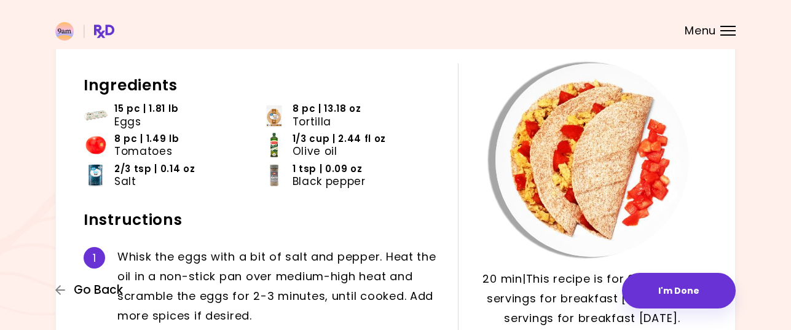
click at [88, 289] on span "Go Back" at bounding box center [98, 290] width 49 height 14
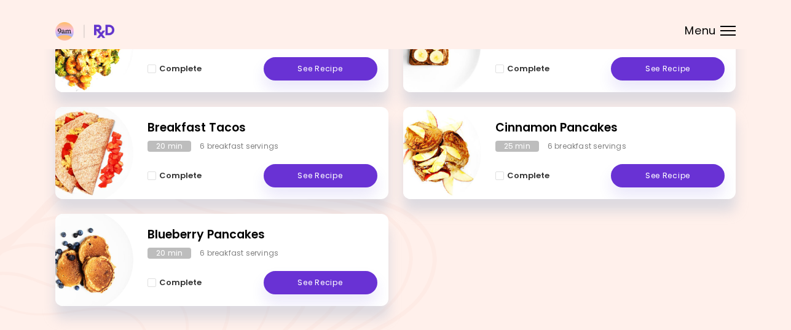
scroll to position [715, 0]
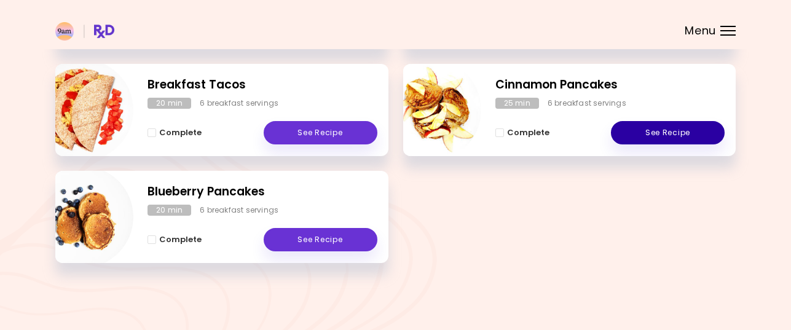
click at [664, 133] on link "See Recipe" at bounding box center [668, 132] width 114 height 23
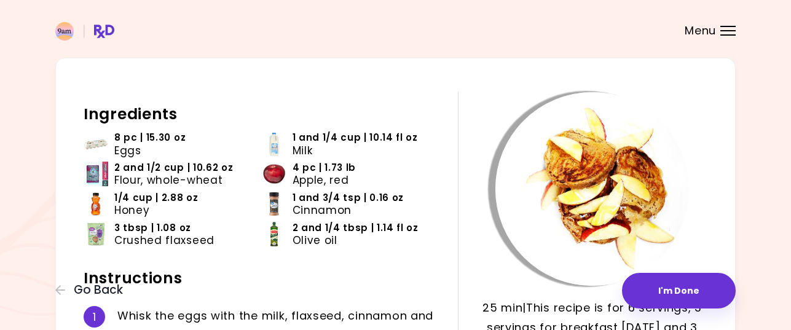
scroll to position [61, 0]
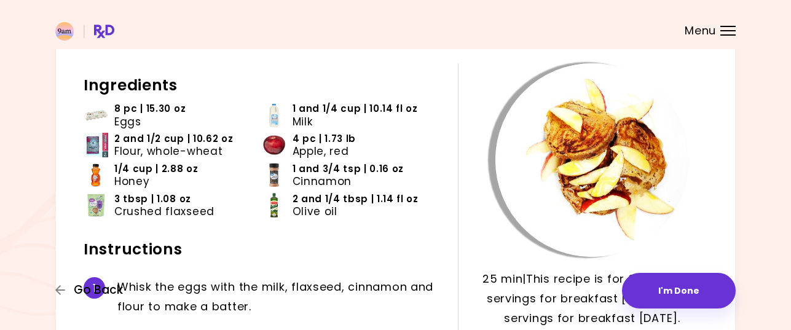
click at [83, 289] on span "Go Back" at bounding box center [98, 290] width 49 height 14
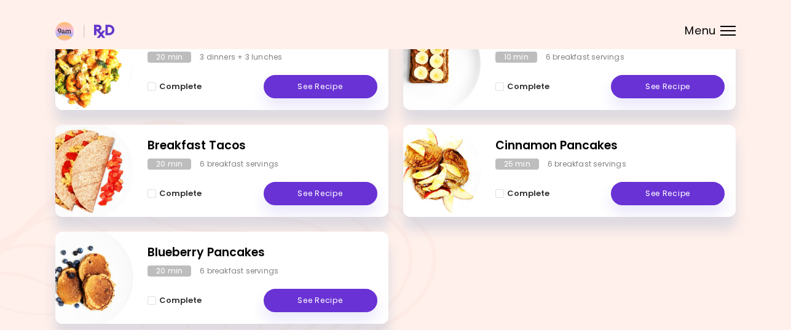
scroll to position [676, 0]
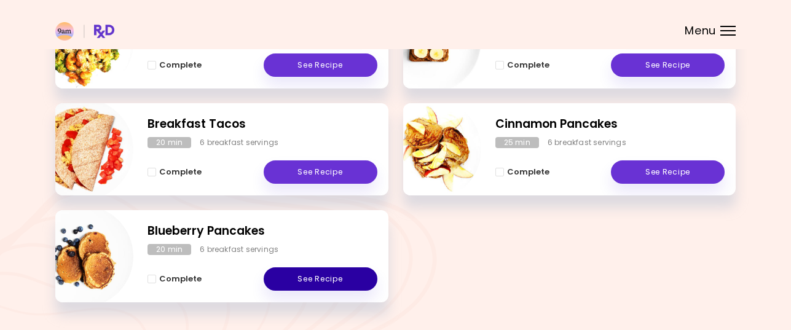
click at [311, 277] on link "See Recipe" at bounding box center [321, 278] width 114 height 23
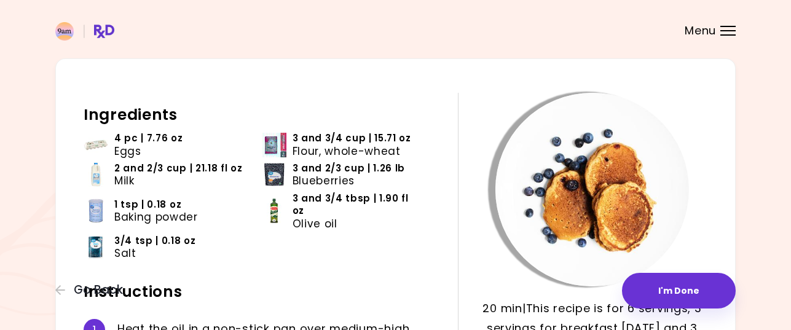
scroll to position [61, 0]
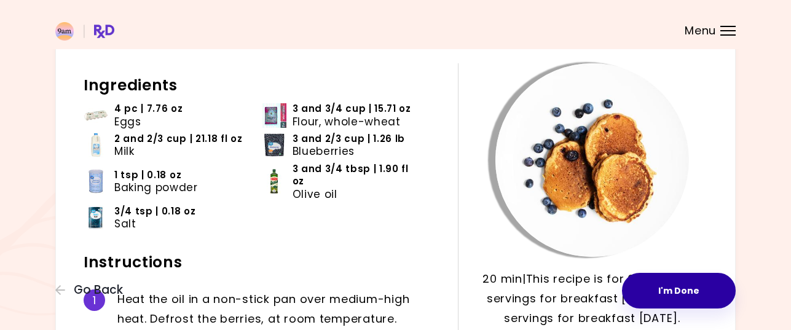
click at [680, 291] on button "I'm Done" at bounding box center [679, 291] width 114 height 36
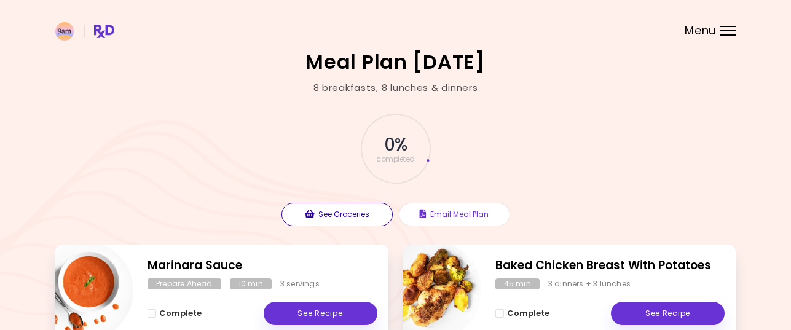
click at [334, 215] on button "See Groceries" at bounding box center [336, 214] width 111 height 23
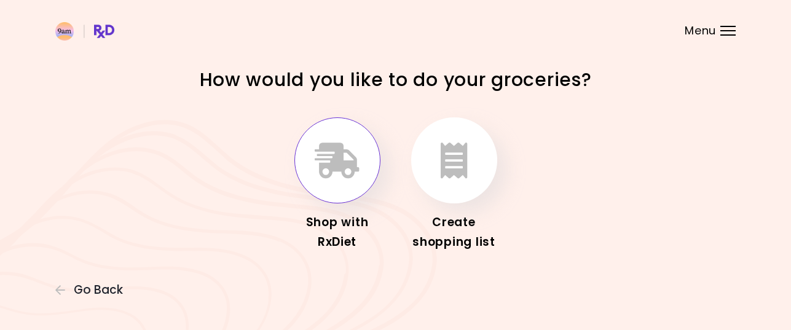
click at [338, 170] on icon "button" at bounding box center [337, 161] width 45 height 36
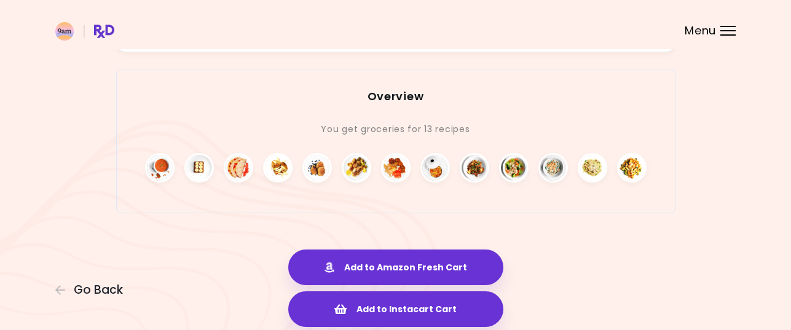
scroll to position [2949, 0]
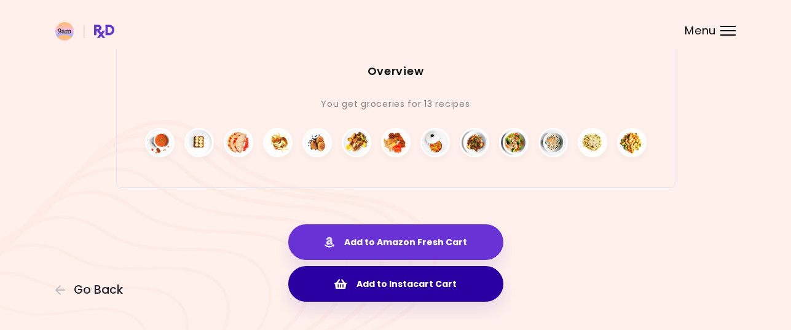
click at [396, 274] on button "Add to Instacart Cart" at bounding box center [395, 284] width 215 height 36
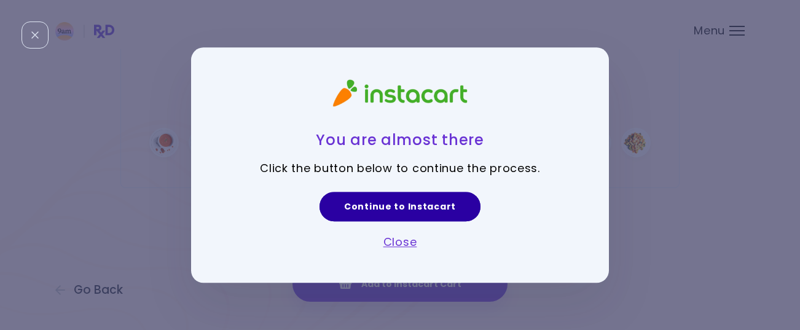
click at [403, 205] on link "Continue to Instacart" at bounding box center [399, 206] width 161 height 29
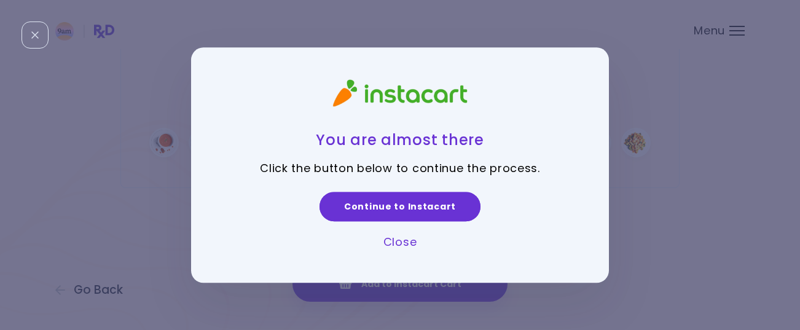
click at [394, 237] on link "Close" at bounding box center [400, 241] width 34 height 15
